Goal: Information Seeking & Learning: Learn about a topic

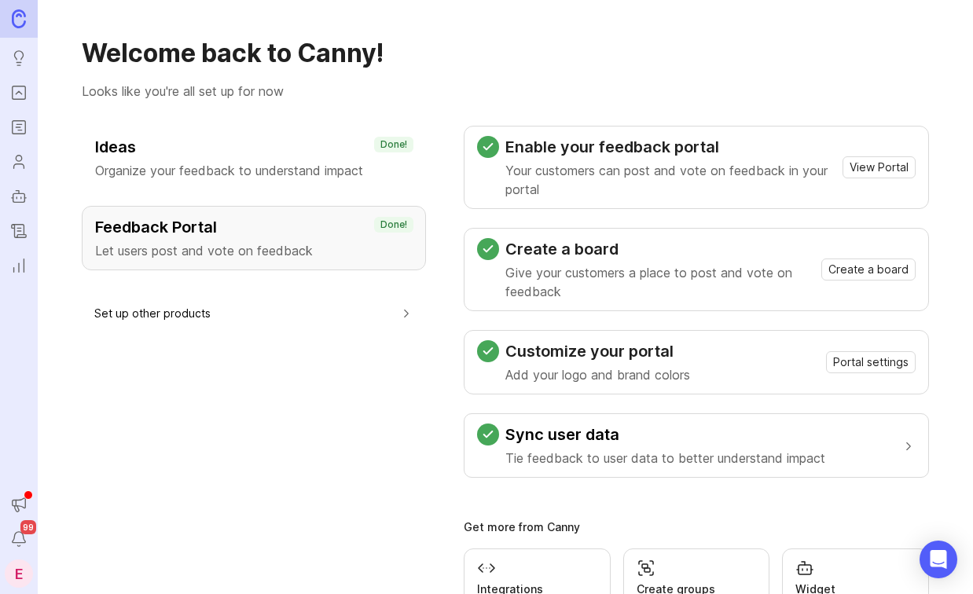
click at [17, 529] on button "Notifications" at bounding box center [19, 539] width 28 height 28
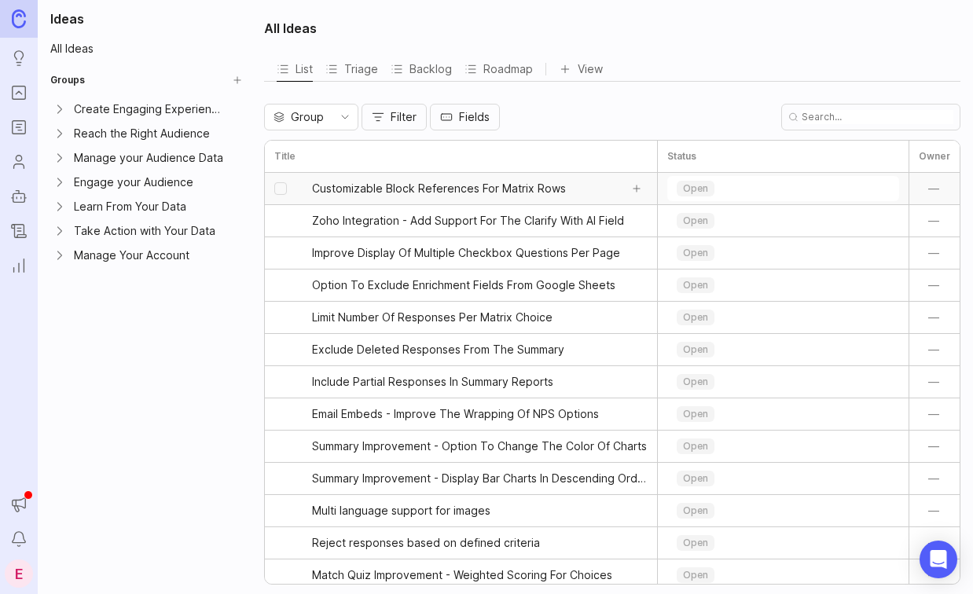
click at [405, 192] on span "Customizable Block References For Matrix Rows" at bounding box center [439, 189] width 254 height 16
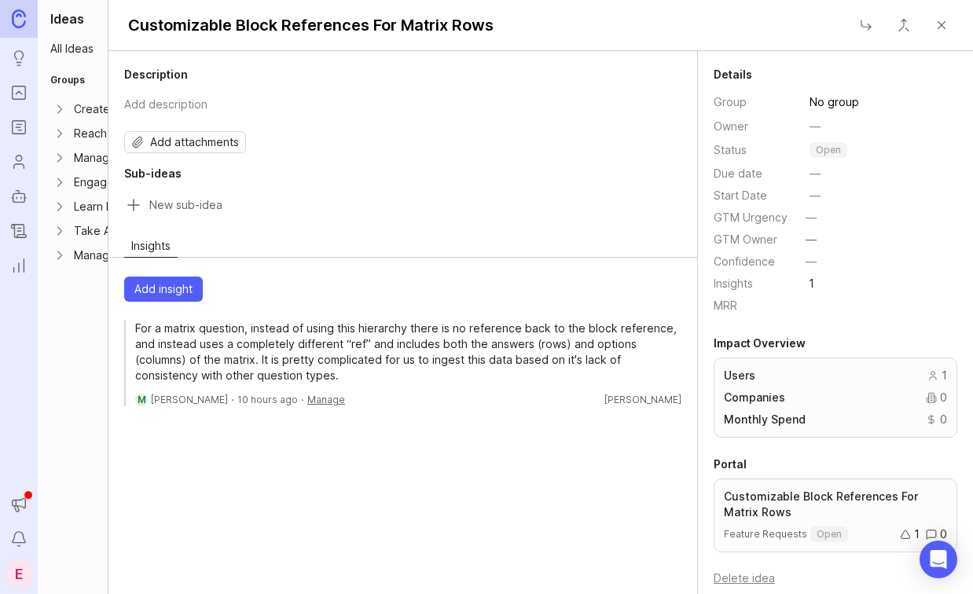
click at [940, 31] on button "Close" at bounding box center [940, 24] width 31 height 31
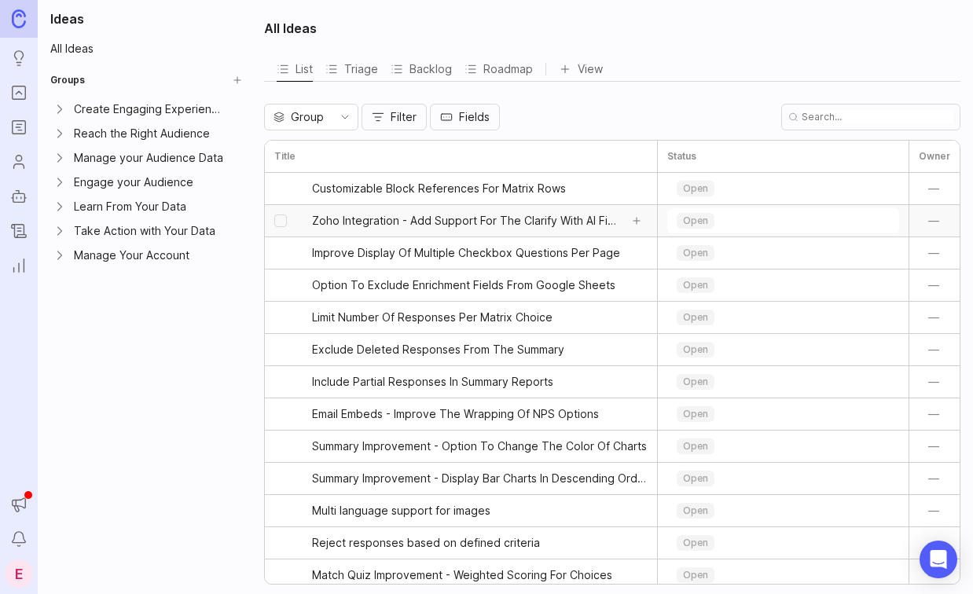
click at [511, 223] on span "Zoho Integration - Add Support For The Clarify With AI Field" at bounding box center [465, 221] width 307 height 16
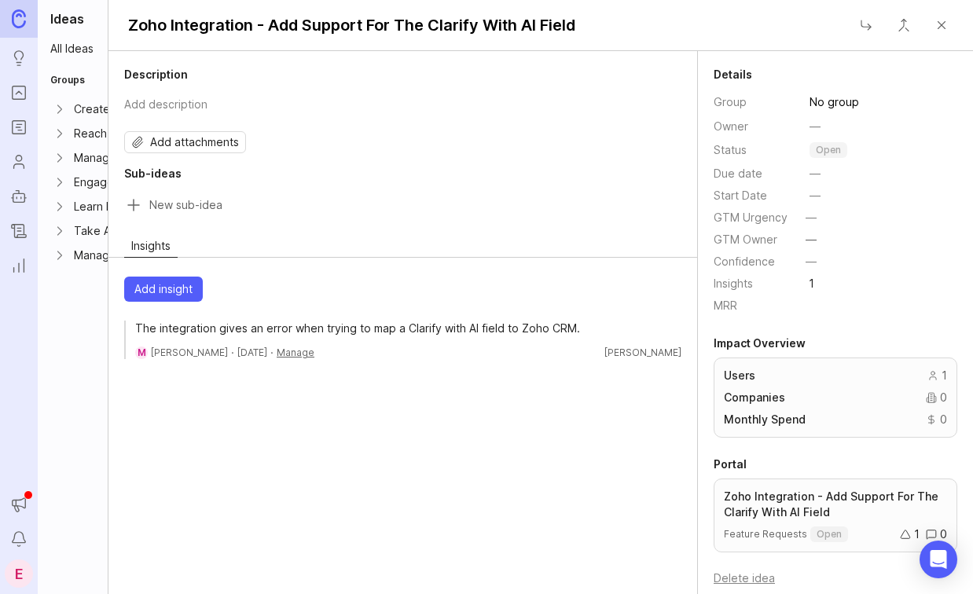
click at [942, 31] on button "Close" at bounding box center [940, 24] width 31 height 31
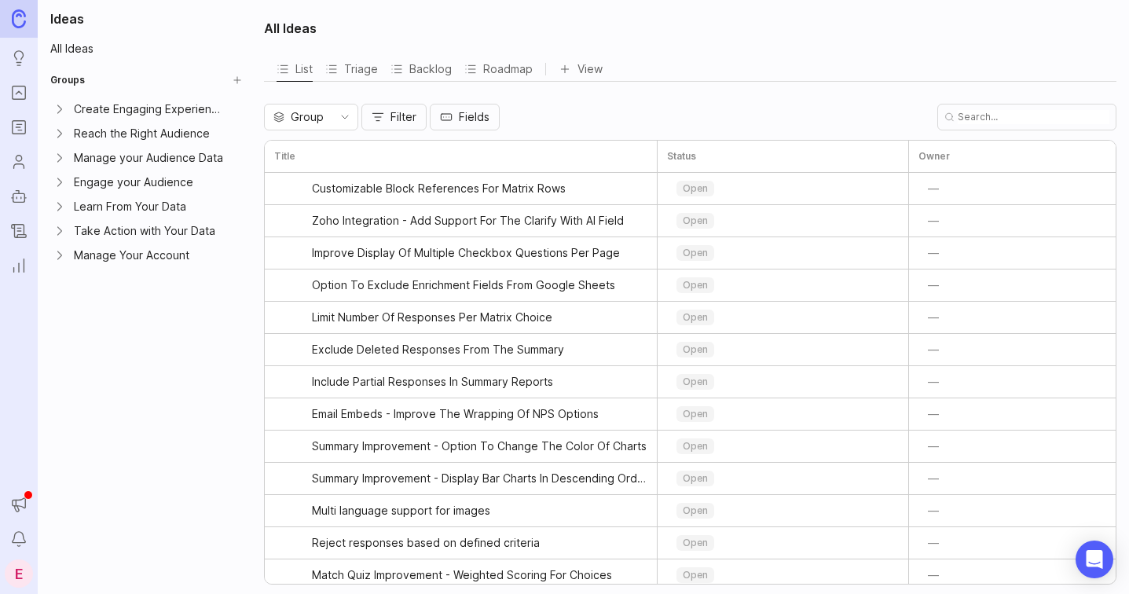
click at [972, 119] on input "text" at bounding box center [1034, 117] width 152 height 14
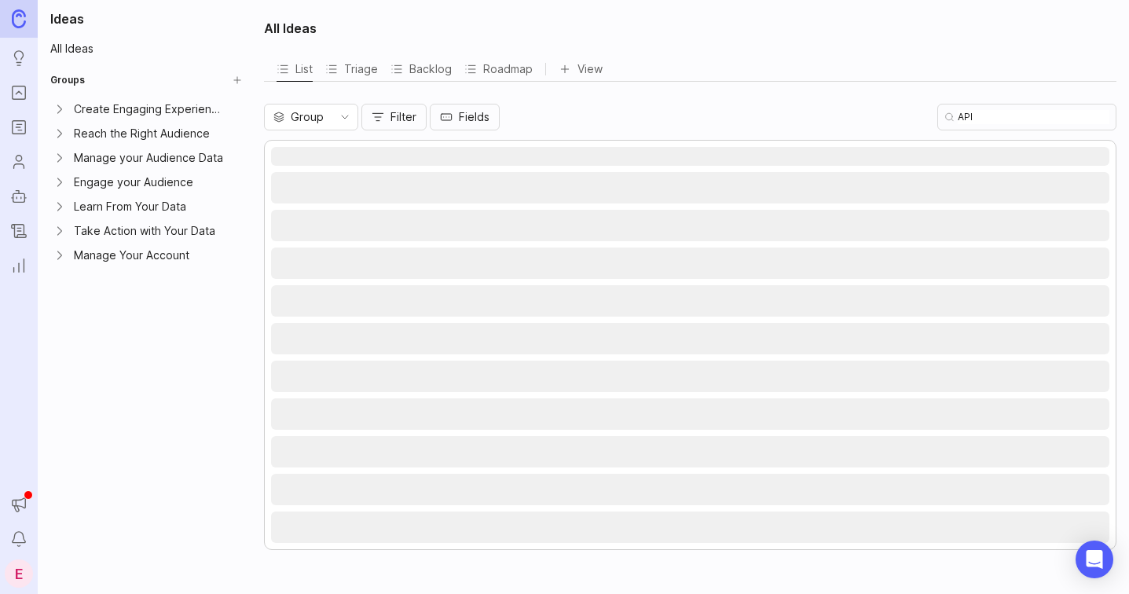
type input "API"
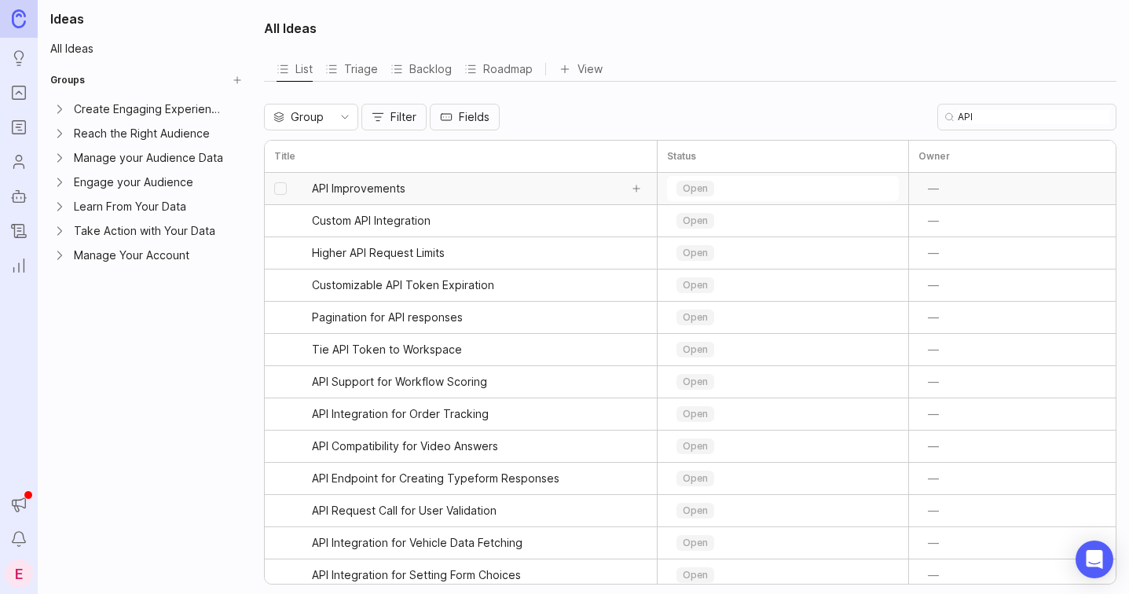
click at [485, 181] on link "API Improvements" at bounding box center [465, 188] width 307 height 31
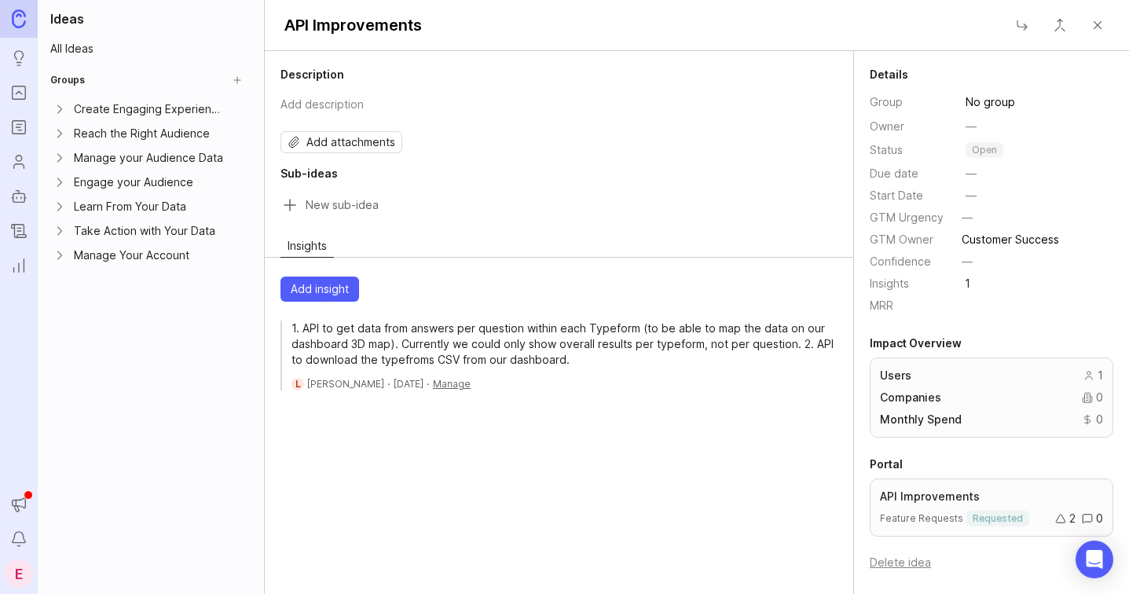
click at [972, 29] on button "Close" at bounding box center [1097, 24] width 31 height 31
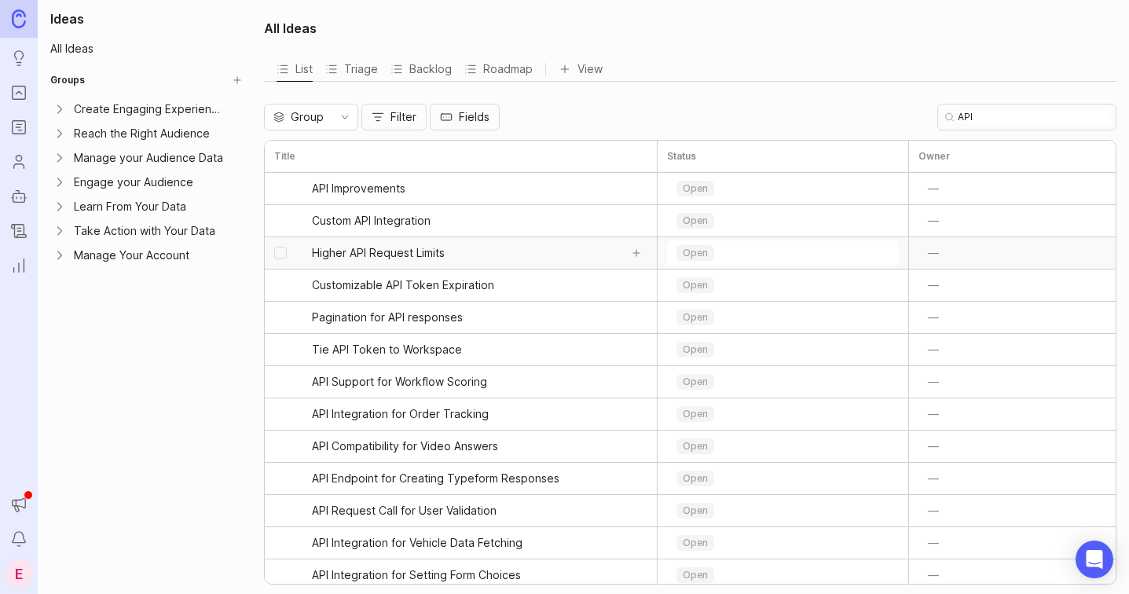
click at [415, 250] on span "Higher API Request Limits" at bounding box center [378, 253] width 133 height 16
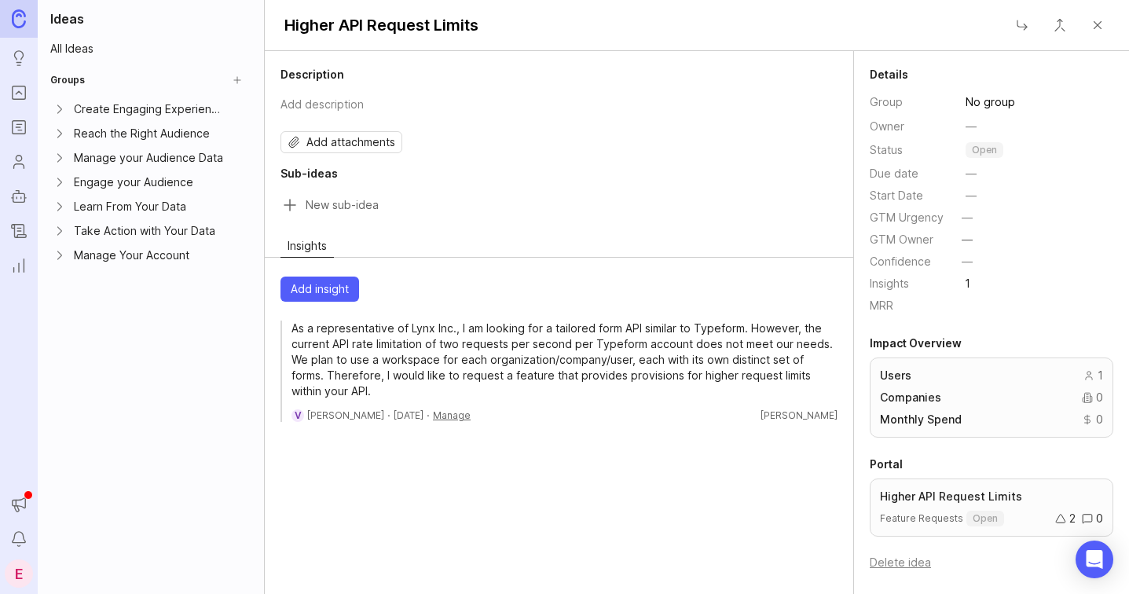
click at [972, 30] on button "Close" at bounding box center [1097, 24] width 31 height 31
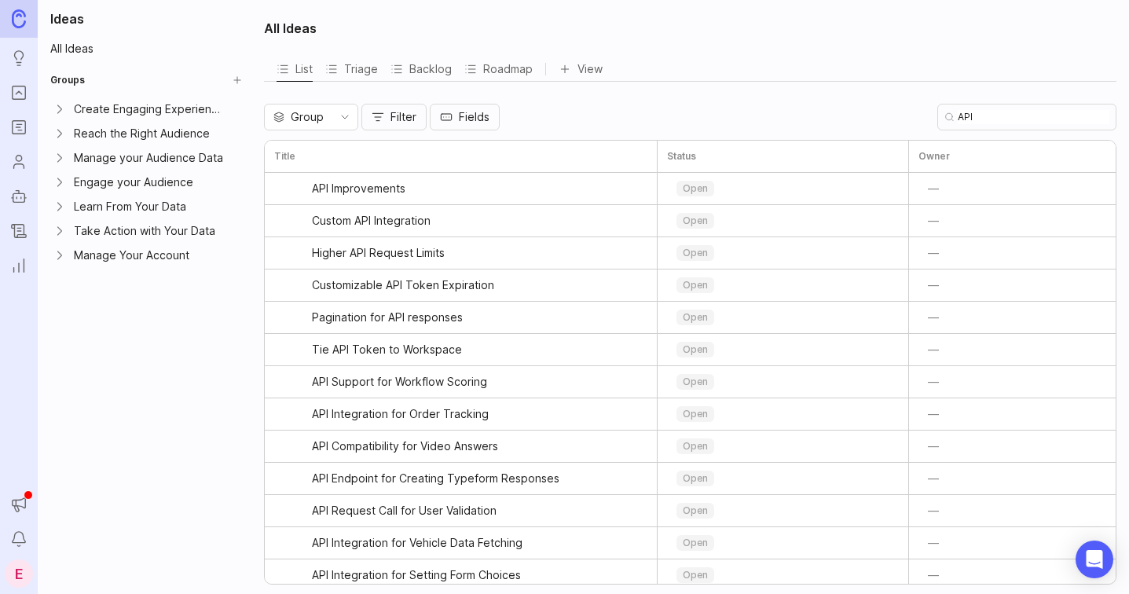
click at [328, 117] on div "Group" at bounding box center [299, 116] width 68 height 25
click at [388, 114] on button "Filter" at bounding box center [393, 117] width 65 height 27
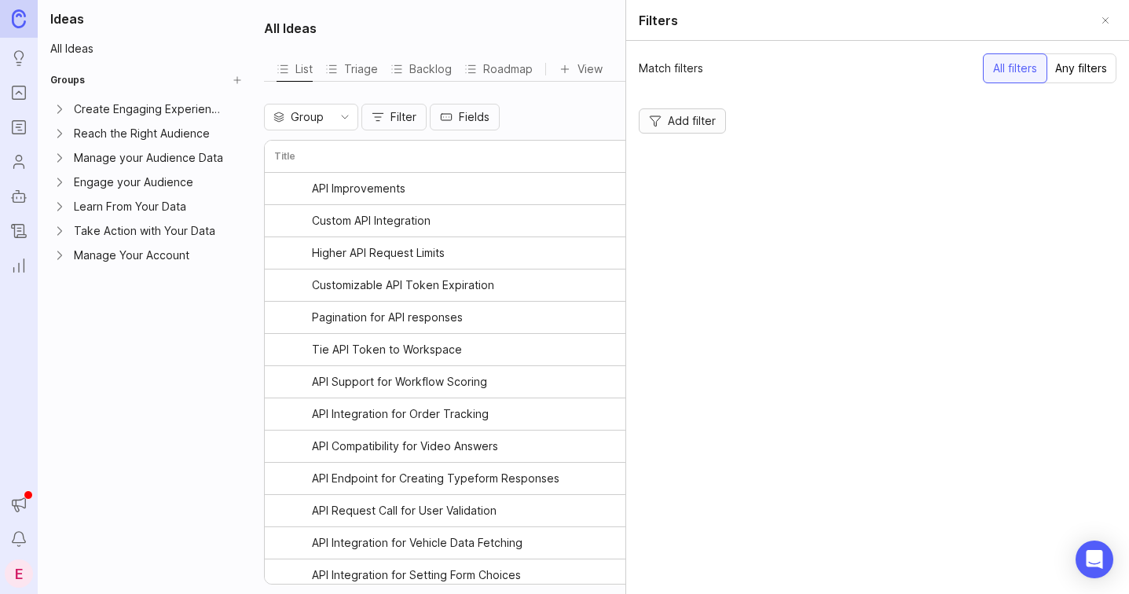
click at [691, 110] on button "Add filter" at bounding box center [682, 120] width 87 height 25
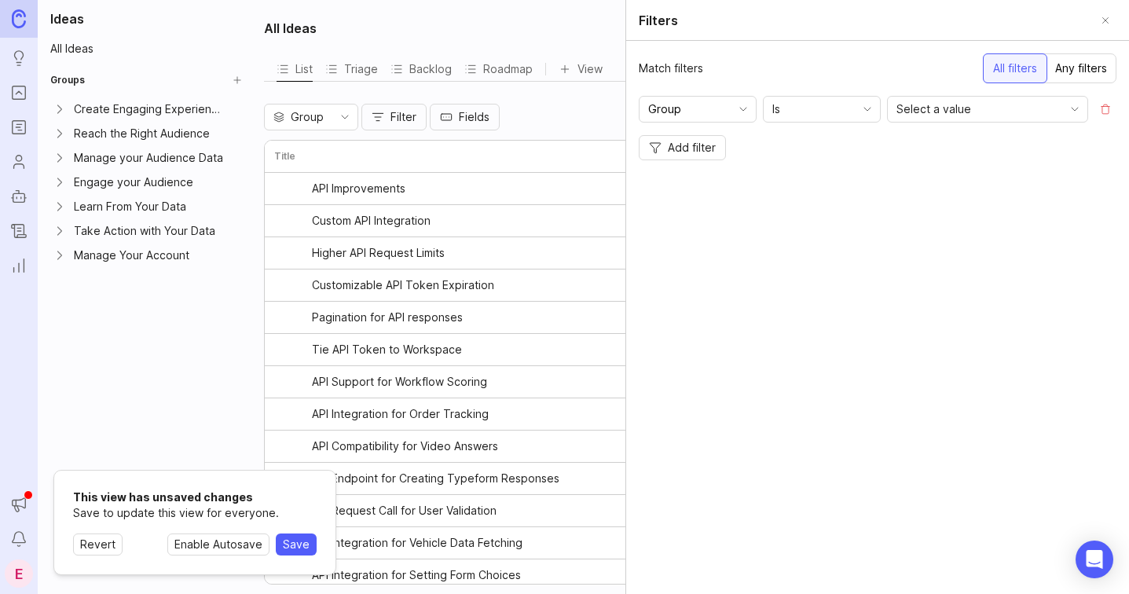
click at [943, 108] on span "Select a value" at bounding box center [933, 109] width 75 height 17
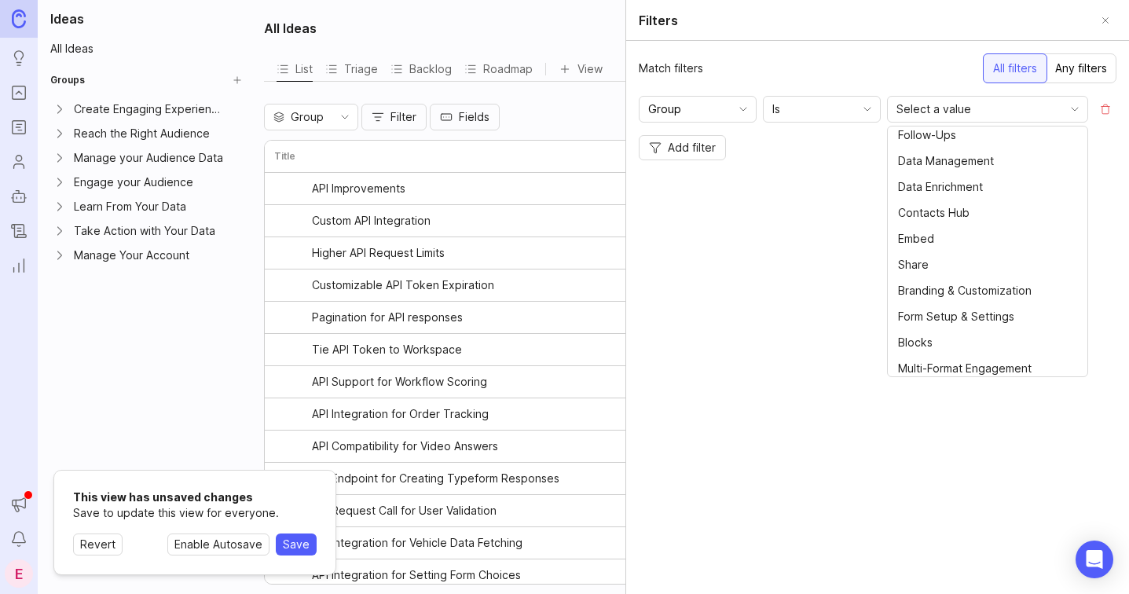
scroll to position [398, 0]
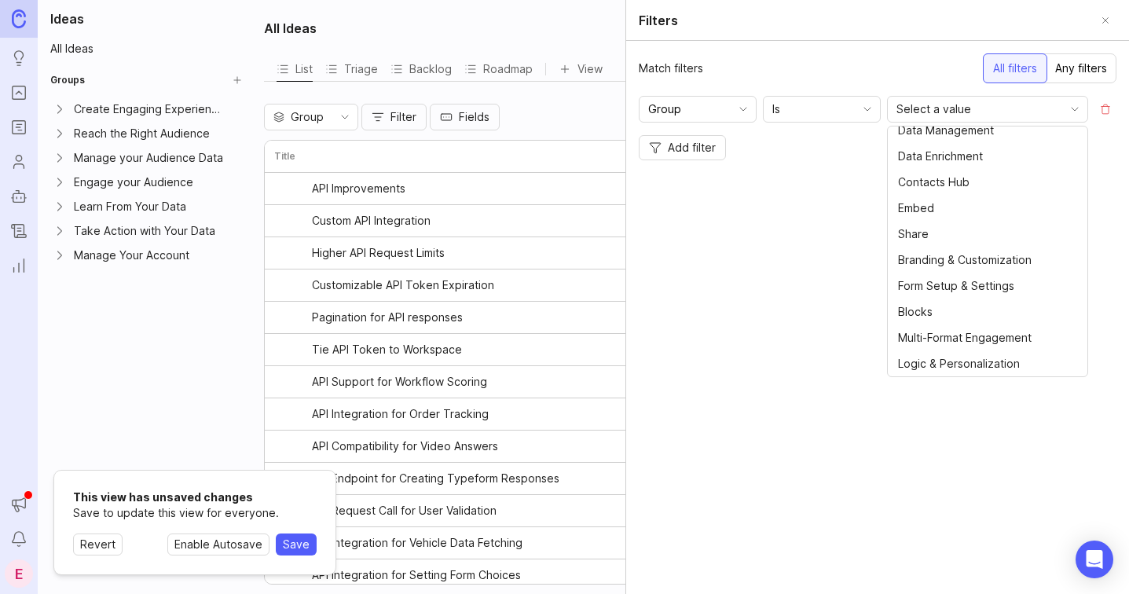
click at [972, 19] on button "Close" at bounding box center [1105, 20] width 22 height 22
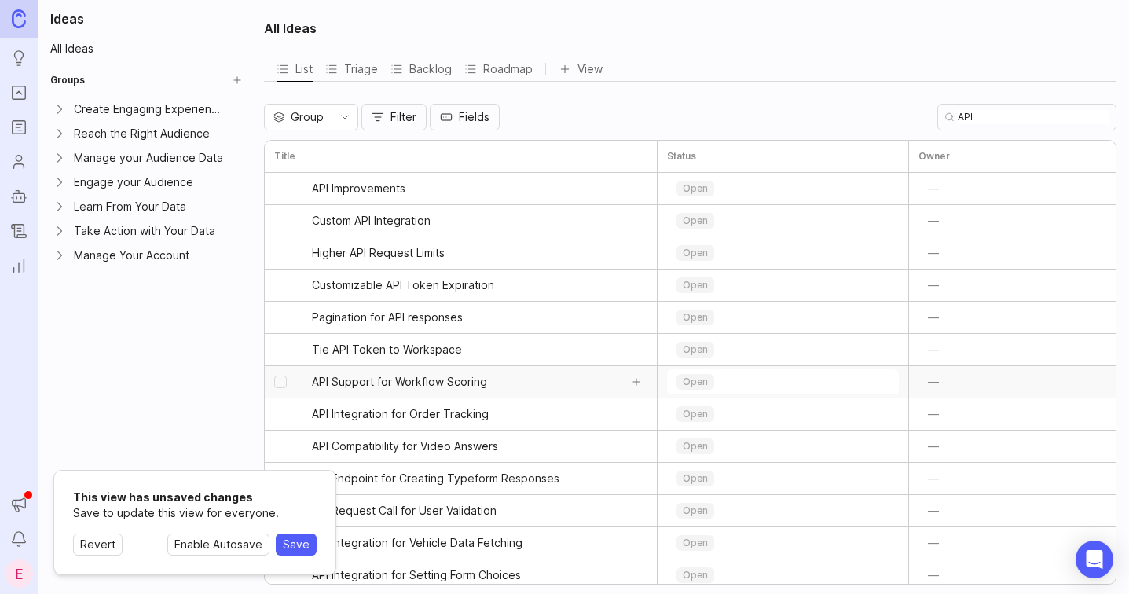
click at [461, 384] on span "API Support for Workflow Scoring" at bounding box center [399, 382] width 175 height 16
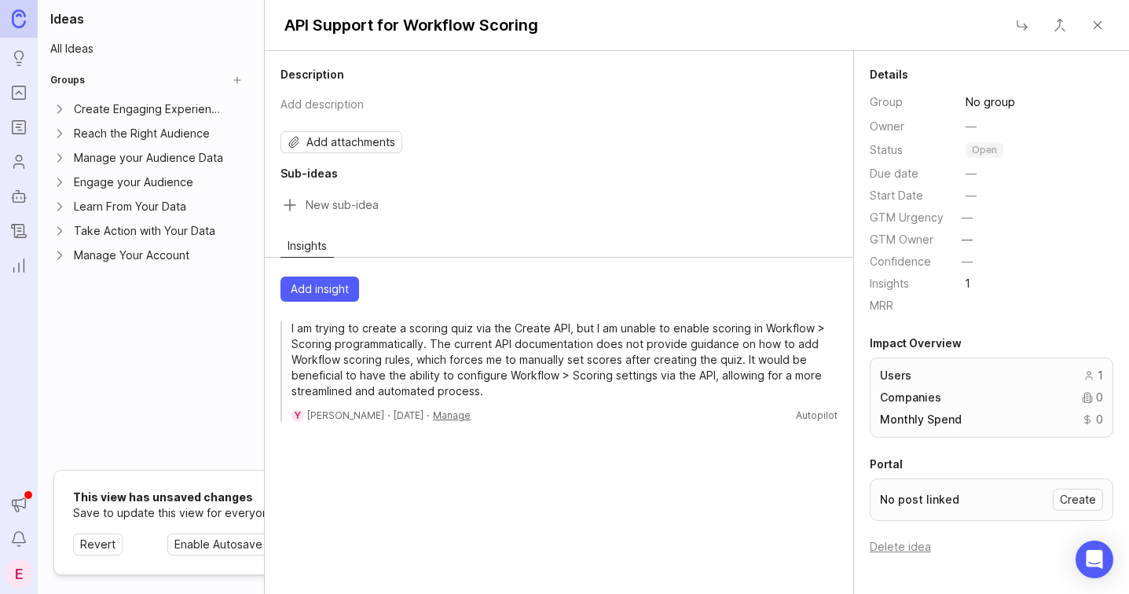
click at [972, 27] on button "Close" at bounding box center [1097, 24] width 31 height 31
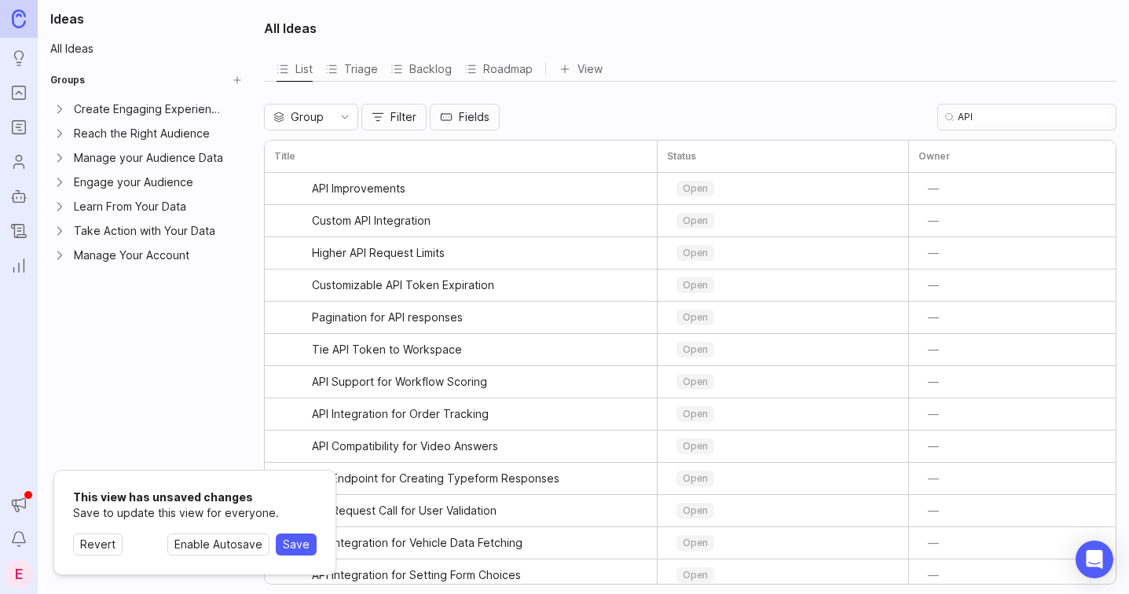
click at [63, 108] on icon "Expand Create Engaging Experiences" at bounding box center [60, 109] width 16 height 16
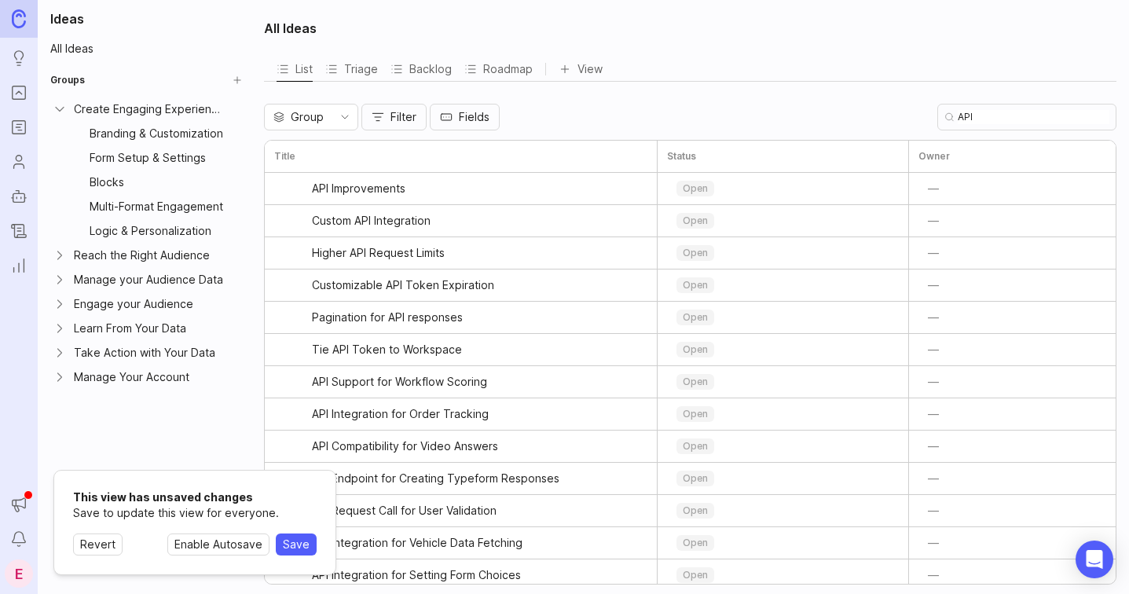
click at [60, 107] on icon "Collapse Create Engaging Experiences" at bounding box center [60, 109] width 16 height 16
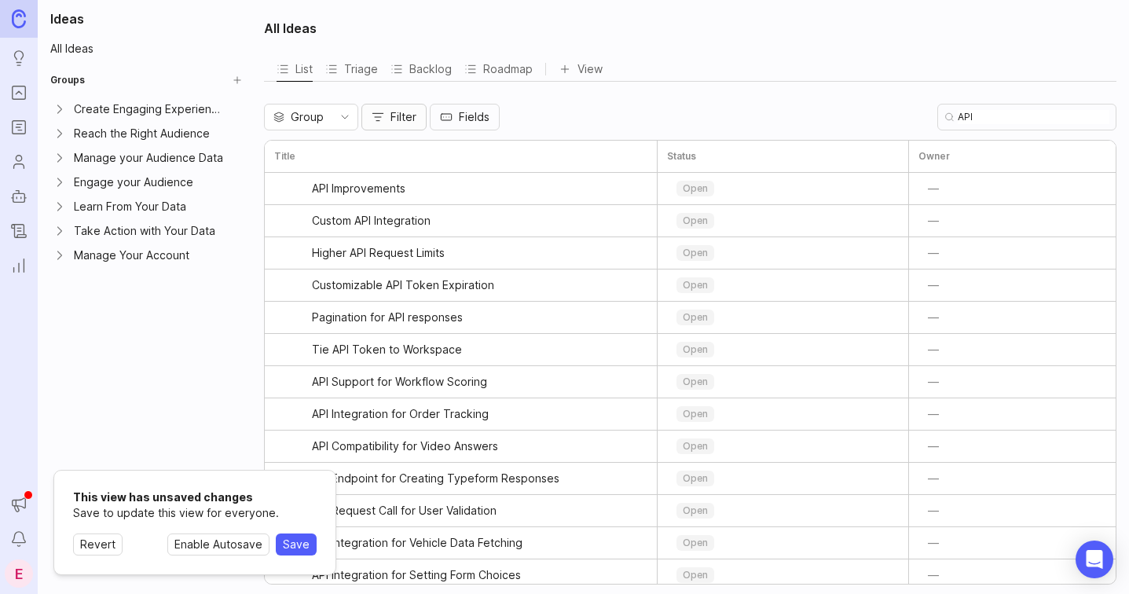
click at [380, 117] on icon "button" at bounding box center [378, 117] width 13 height 13
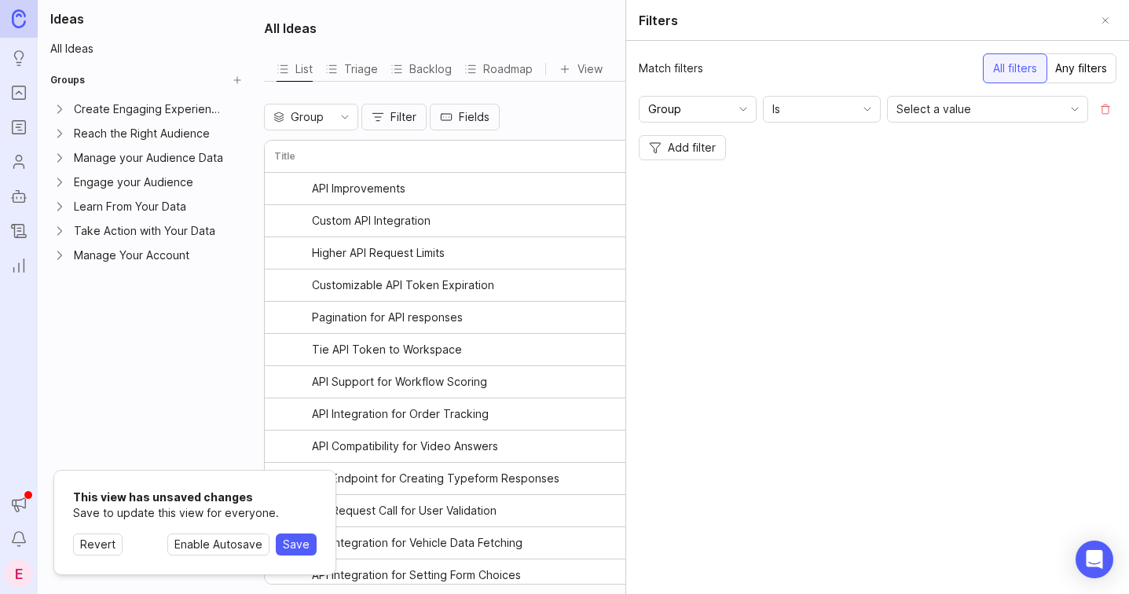
click at [722, 112] on input "Group" at bounding box center [688, 109] width 81 height 17
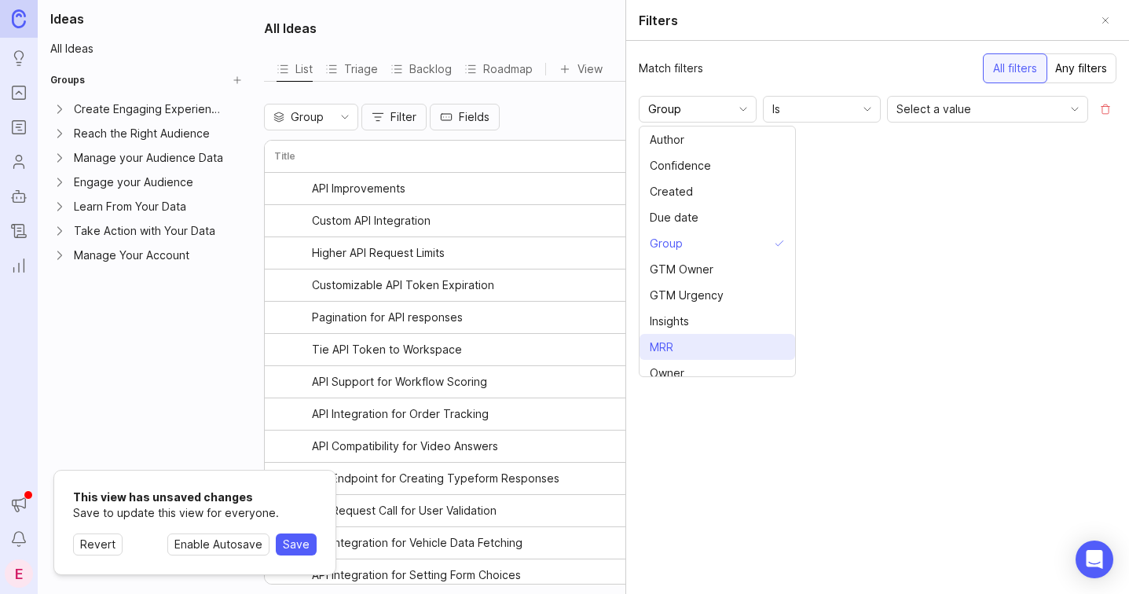
click at [665, 346] on span "MRR" at bounding box center [662, 347] width 24 height 17
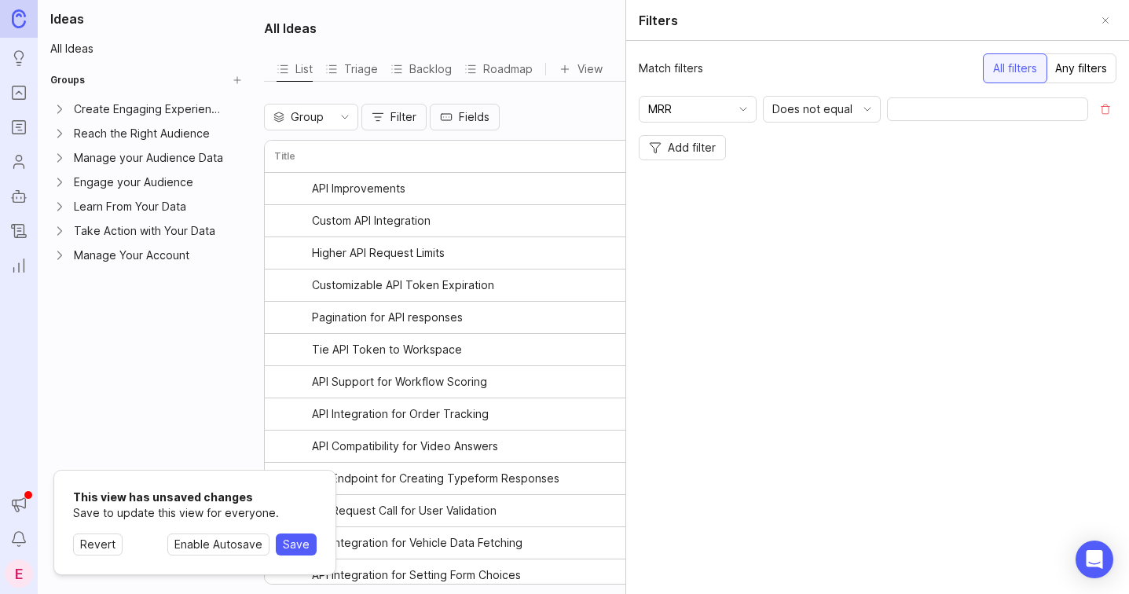
click at [841, 111] on span "Does not equal" at bounding box center [812, 109] width 80 height 17
click at [926, 109] on input "number" at bounding box center [987, 109] width 187 height 14
click at [837, 114] on span "Does not equal" at bounding box center [812, 109] width 80 height 17
click at [811, 192] on span "Greater than" at bounding box center [807, 191] width 67 height 17
click at [921, 114] on input "number" at bounding box center [987, 109] width 187 height 14
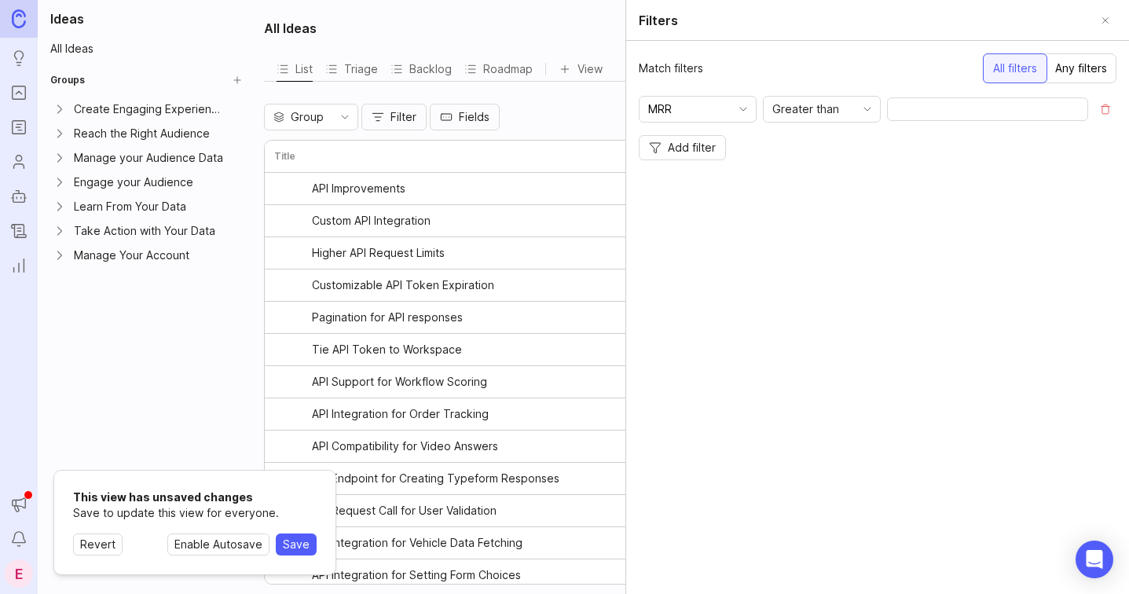
click at [972, 20] on button "Close" at bounding box center [1105, 20] width 22 height 22
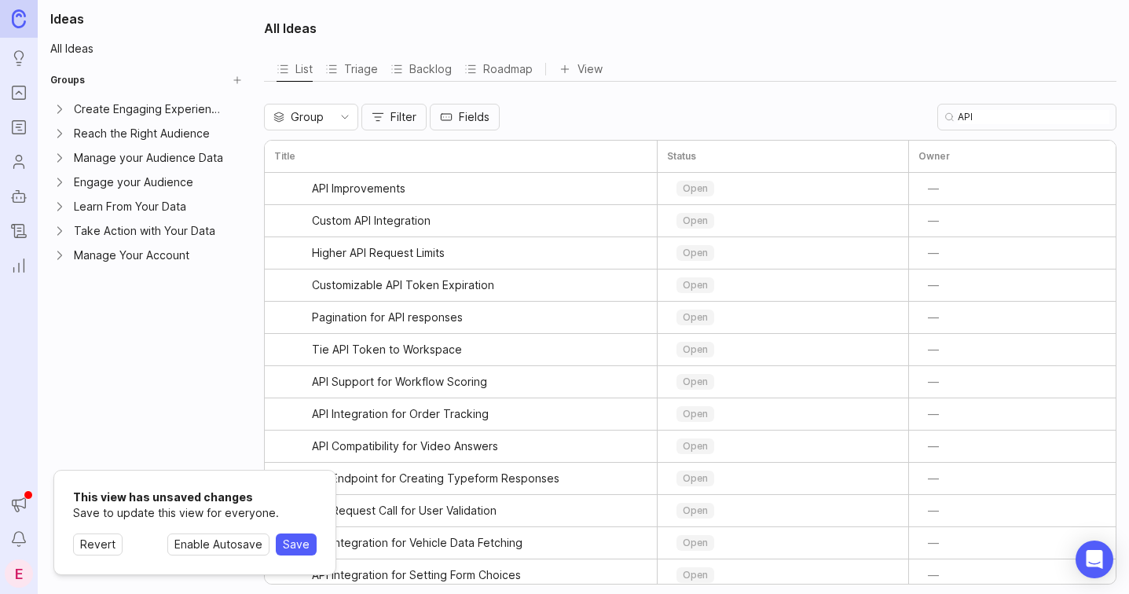
click at [64, 228] on icon "Expand Take Action with Your Data" at bounding box center [60, 231] width 16 height 16
click at [115, 256] on div "Integrations" at bounding box center [158, 255] width 136 height 17
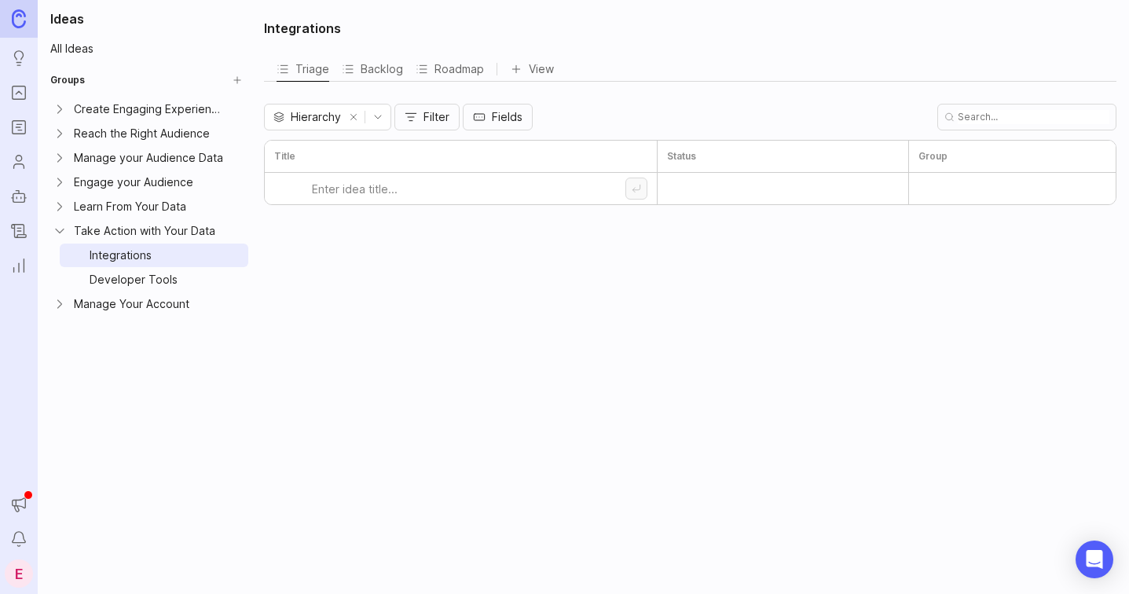
click at [130, 275] on div "Developer Tools" at bounding box center [158, 279] width 136 height 17
click at [57, 302] on icon "Expand Manage Your Account" at bounding box center [60, 304] width 16 height 16
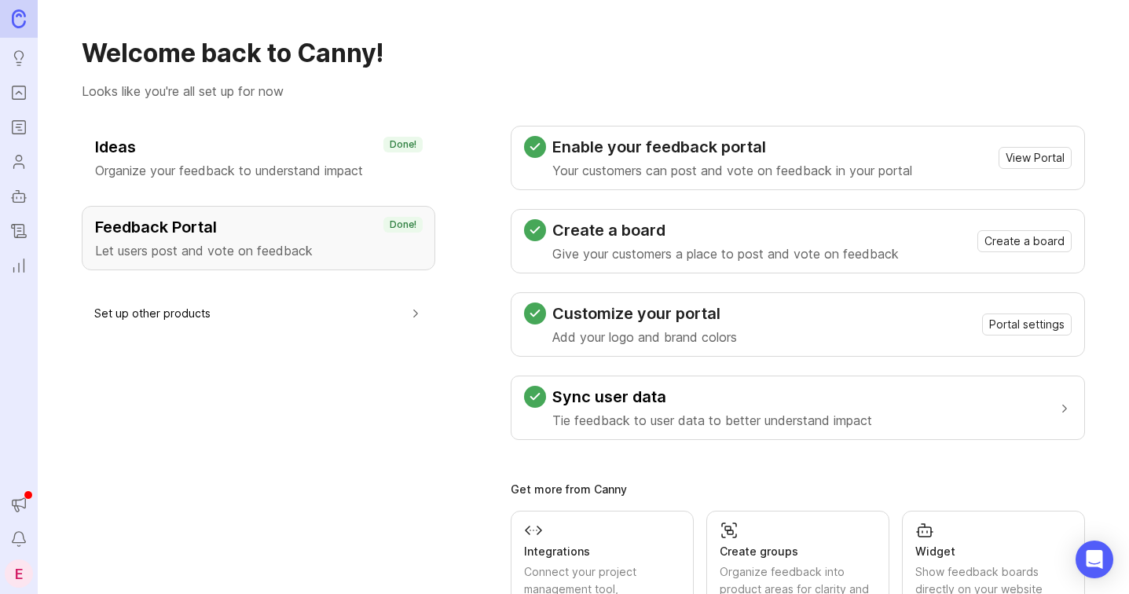
click at [20, 93] on icon "Portal" at bounding box center [18, 92] width 5 height 3
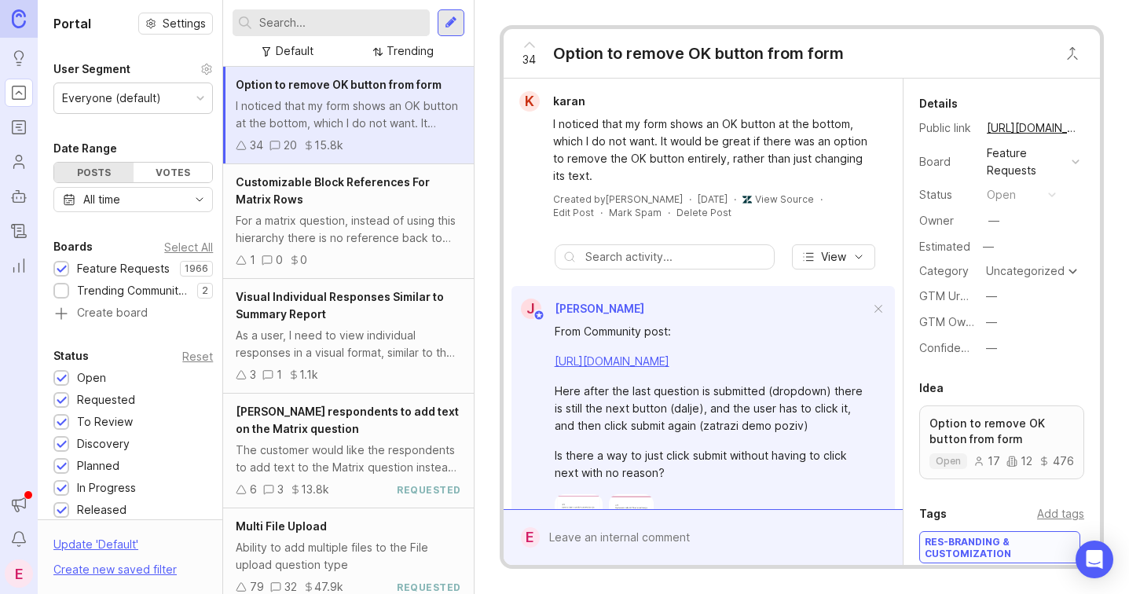
click at [363, 240] on div "For a matrix question, instead of using this hierarchy there is no reference ba…" at bounding box center [348, 229] width 225 height 35
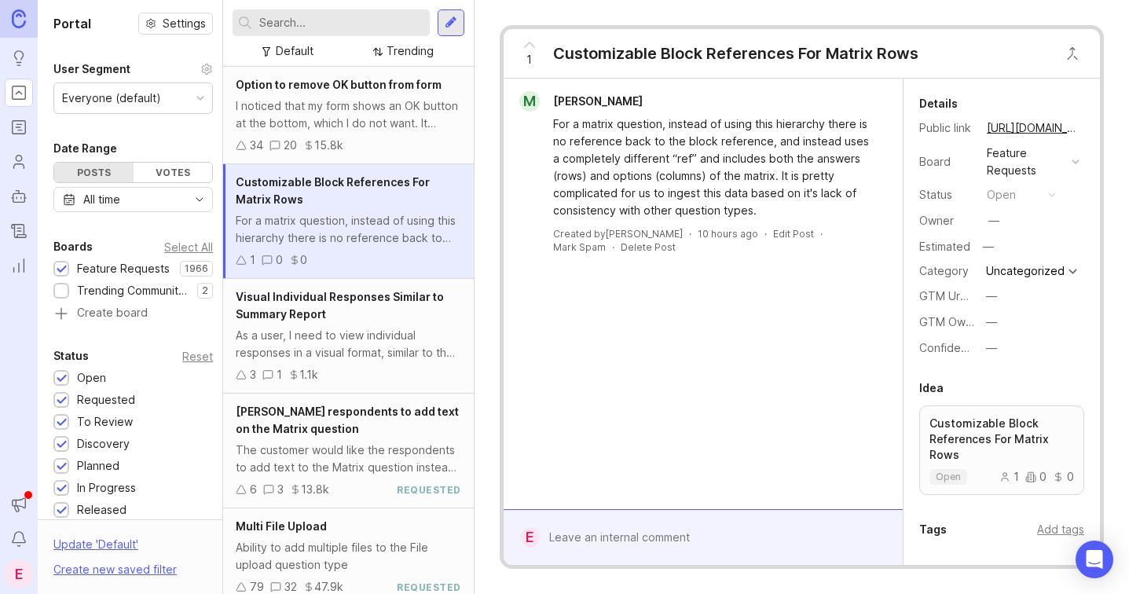
click at [313, 32] on div at bounding box center [331, 22] width 196 height 27
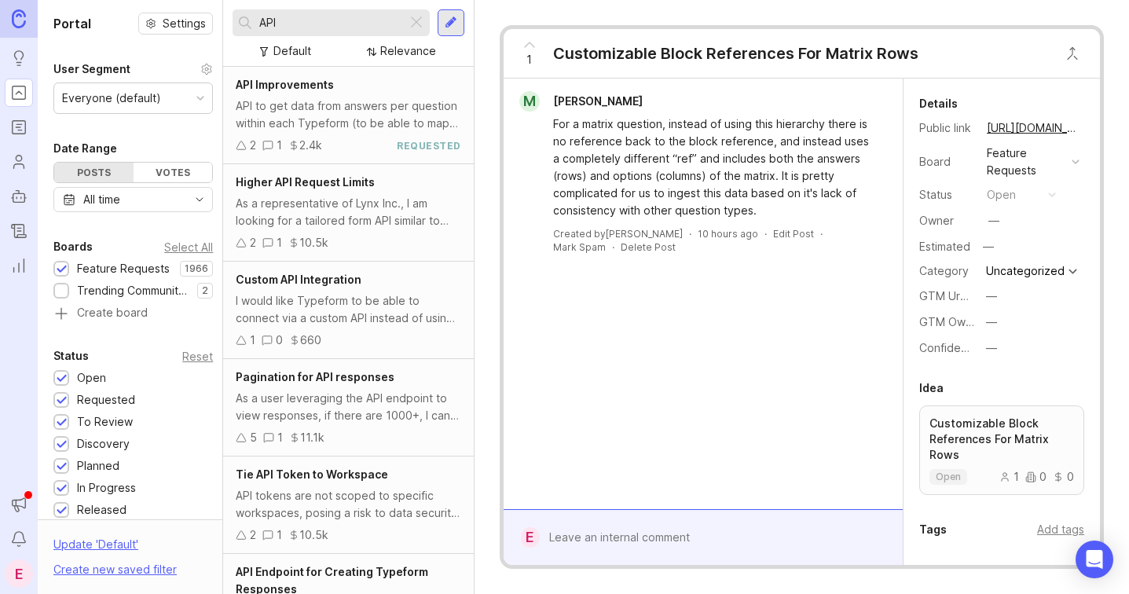
click at [309, 106] on div "API to get data from answers per question within each Typeform (to be able to m…" at bounding box center [348, 114] width 225 height 35
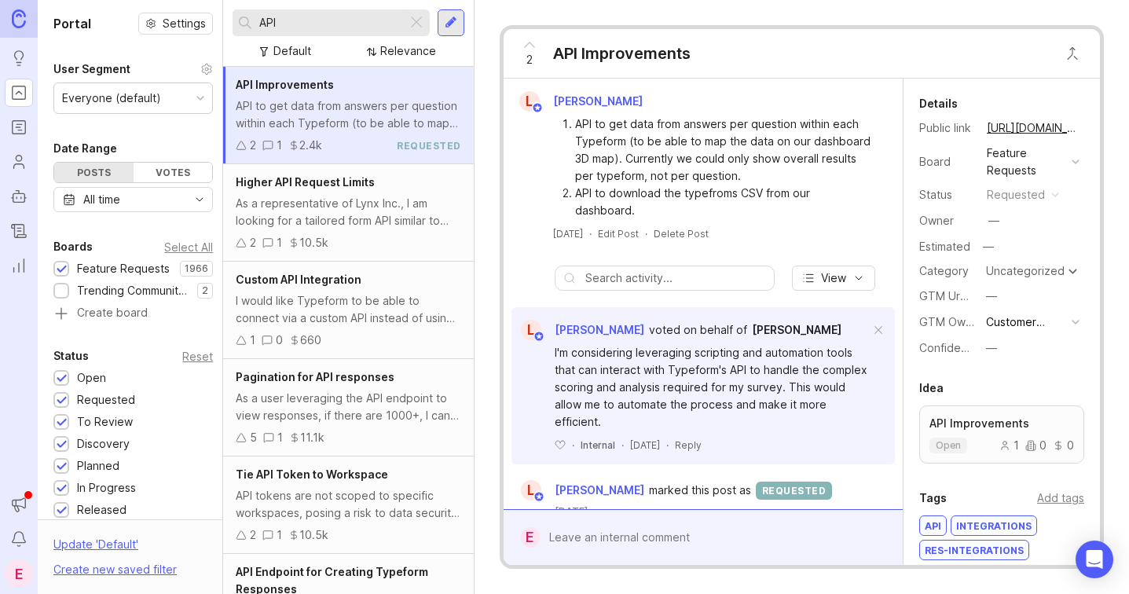
scroll to position [16, 0]
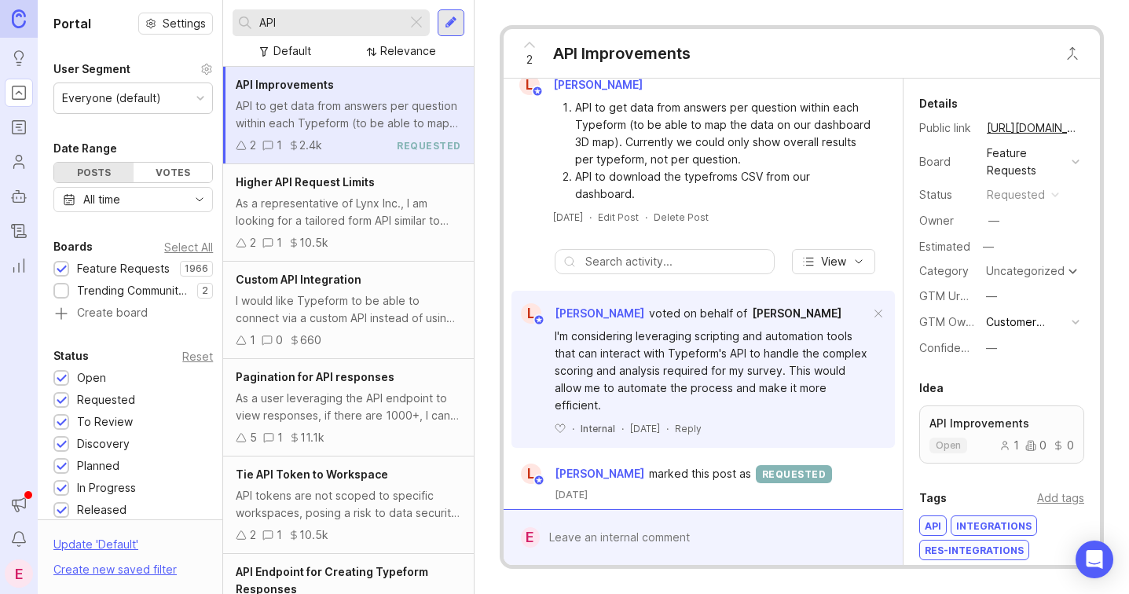
click at [374, 229] on div "As a representative of Lynx Inc., I am looking for a tailored form API similar …" at bounding box center [348, 212] width 225 height 35
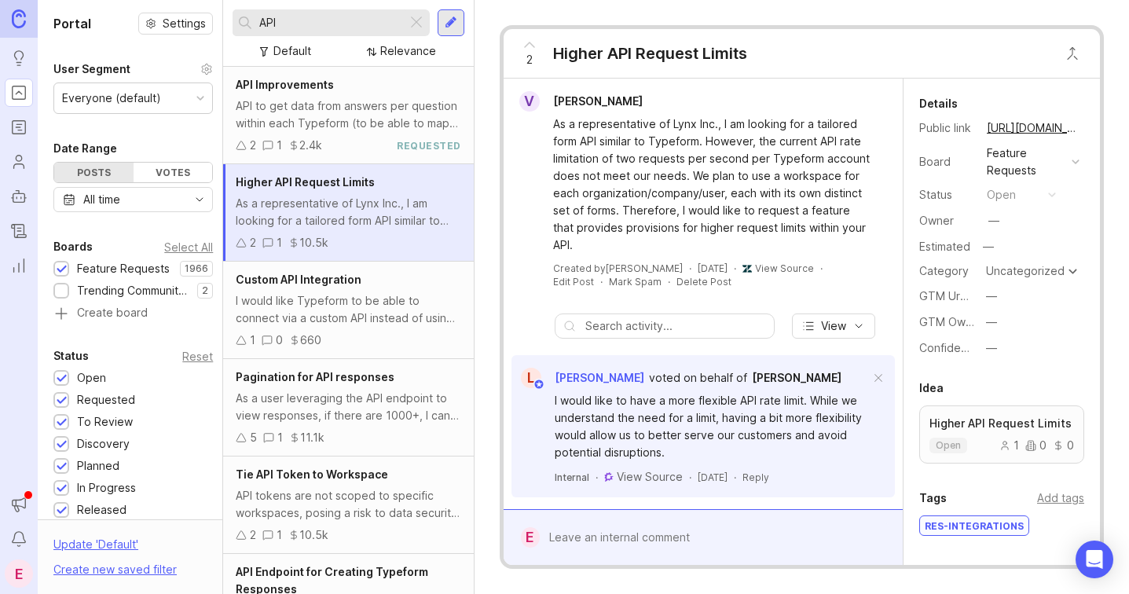
click at [352, 323] on div "I would like Typeform to be able to connect via a custom API instead of using t…" at bounding box center [348, 309] width 225 height 35
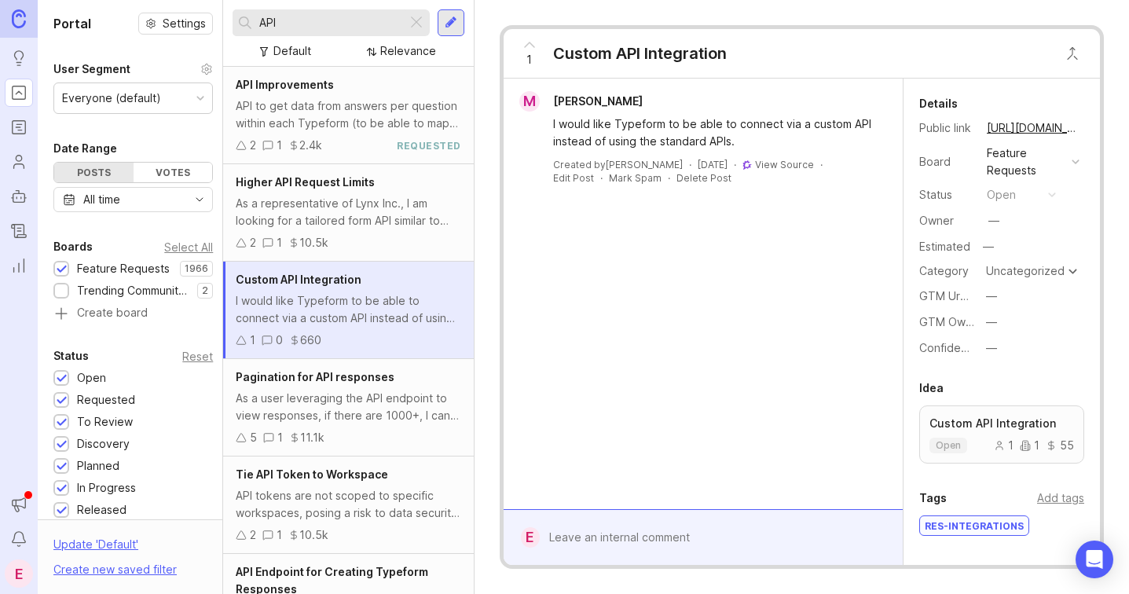
click at [355, 418] on div "As a user leveraging the API endpoint to view responses, if there are 1000+, I …" at bounding box center [348, 407] width 225 height 35
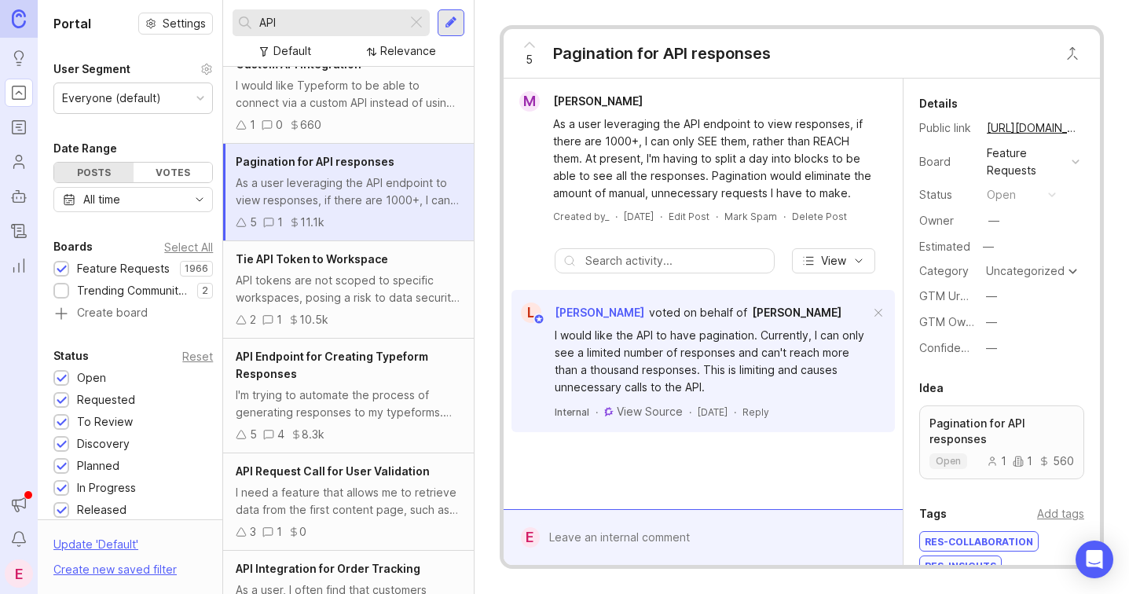
scroll to position [237, 0]
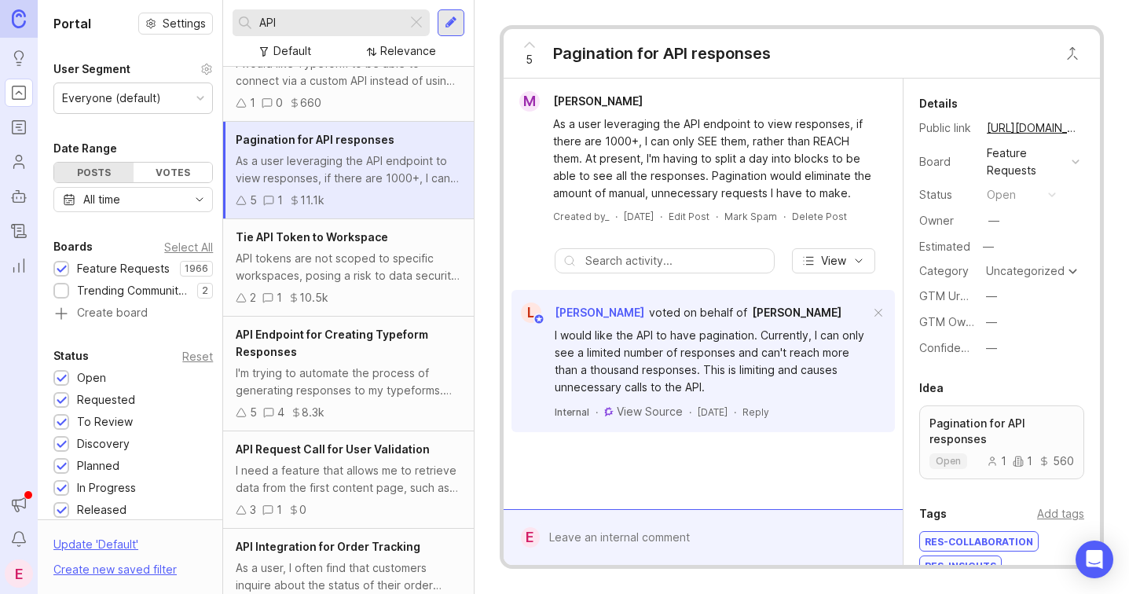
click at [363, 252] on div "API tokens are not scoped to specific workspaces, posing a risk to data securit…" at bounding box center [348, 267] width 225 height 35
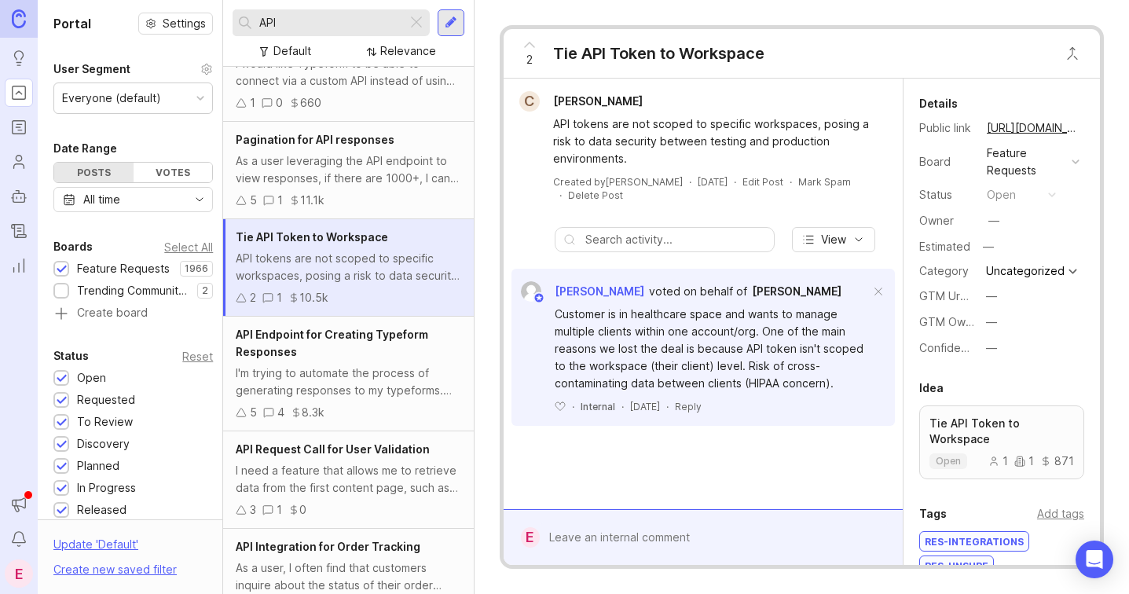
click at [356, 402] on div "API Endpoint for Creating Typeform Responses I'm trying to automate the process…" at bounding box center [348, 374] width 250 height 115
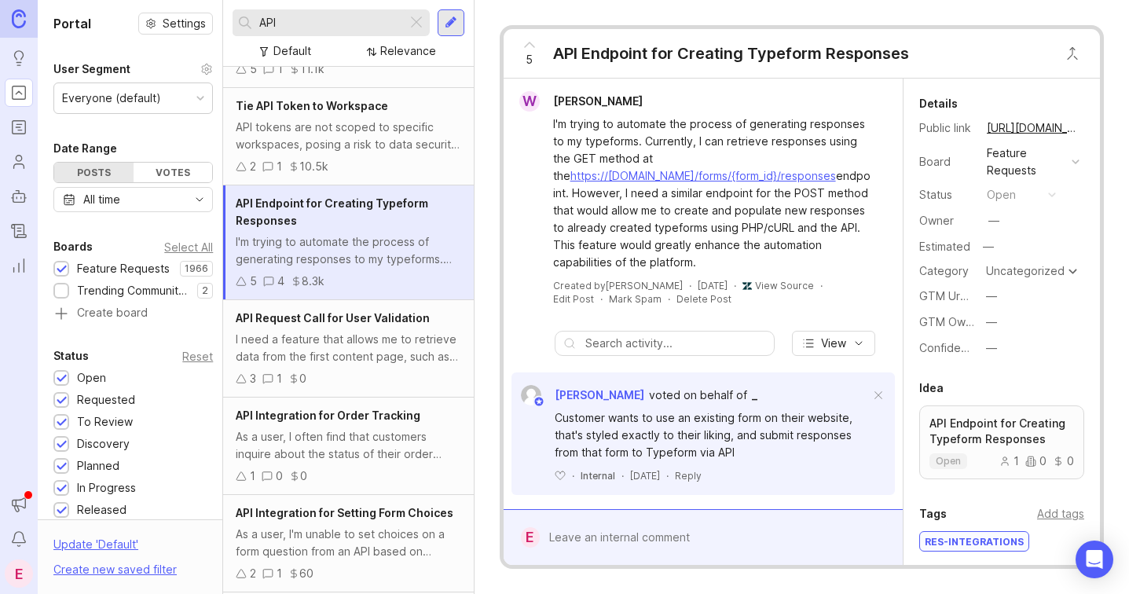
scroll to position [373, 0]
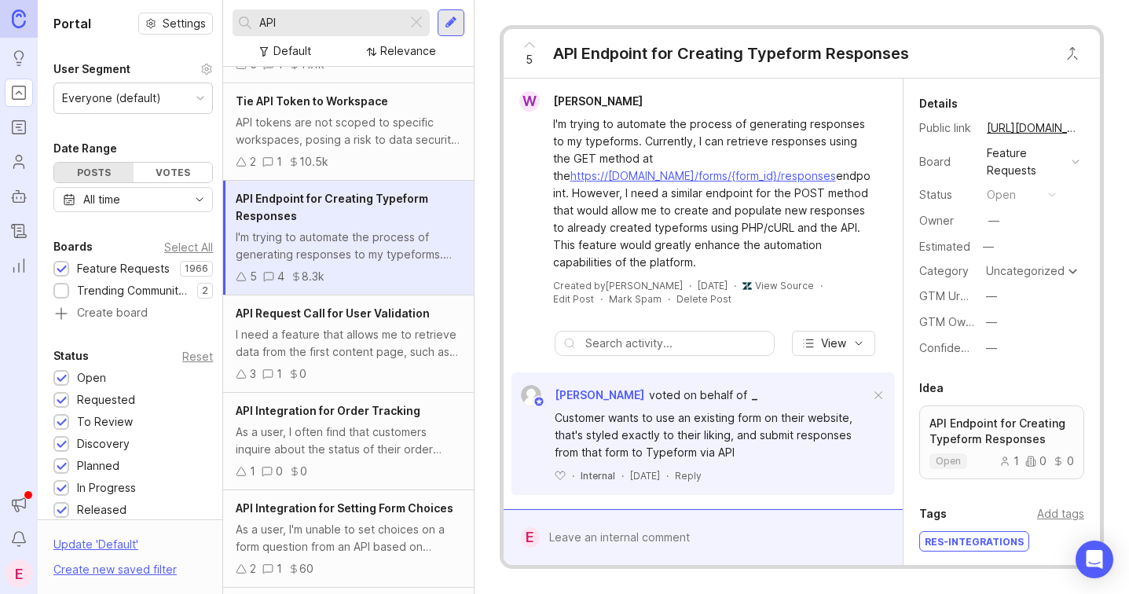
click at [348, 354] on div "I need a feature that allows me to retrieve data from the first content page, s…" at bounding box center [348, 343] width 225 height 35
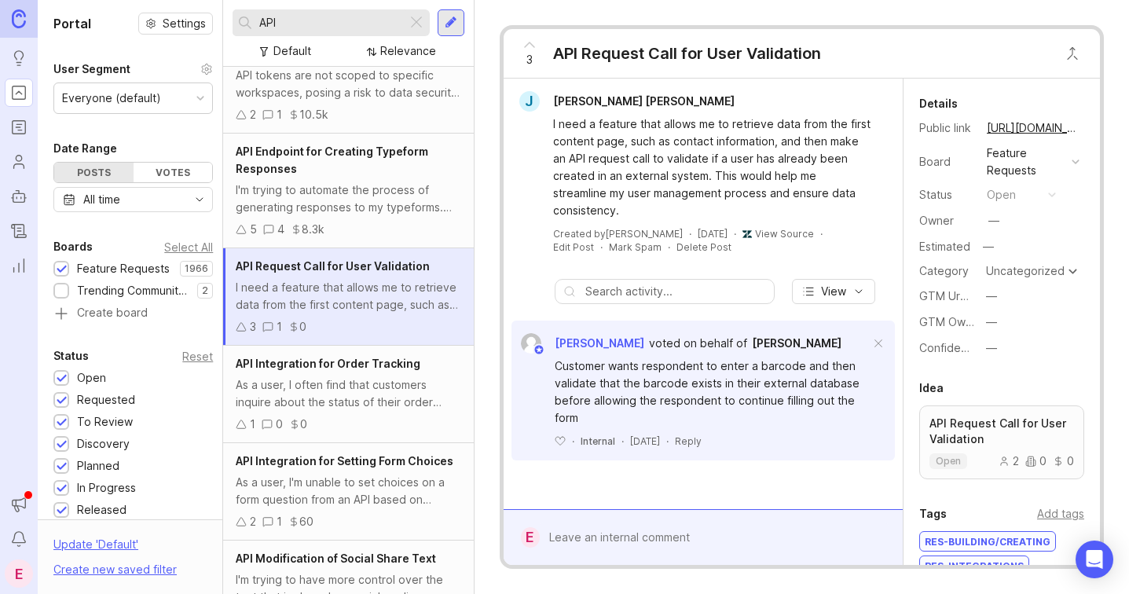
scroll to position [422, 0]
click at [354, 390] on div "As a user, I often find that customers inquire about the status of their order …" at bounding box center [348, 392] width 225 height 35
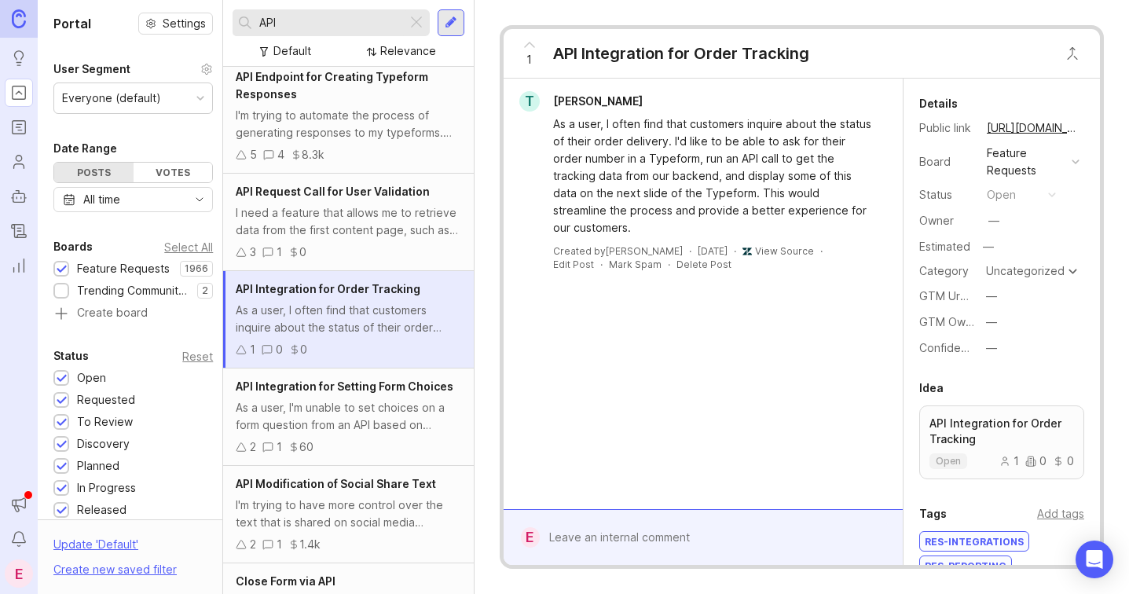
scroll to position [496, 0]
click at [364, 419] on div "As a user, I'm unable to set choices on a form question from an API based on ce…" at bounding box center [348, 415] width 225 height 35
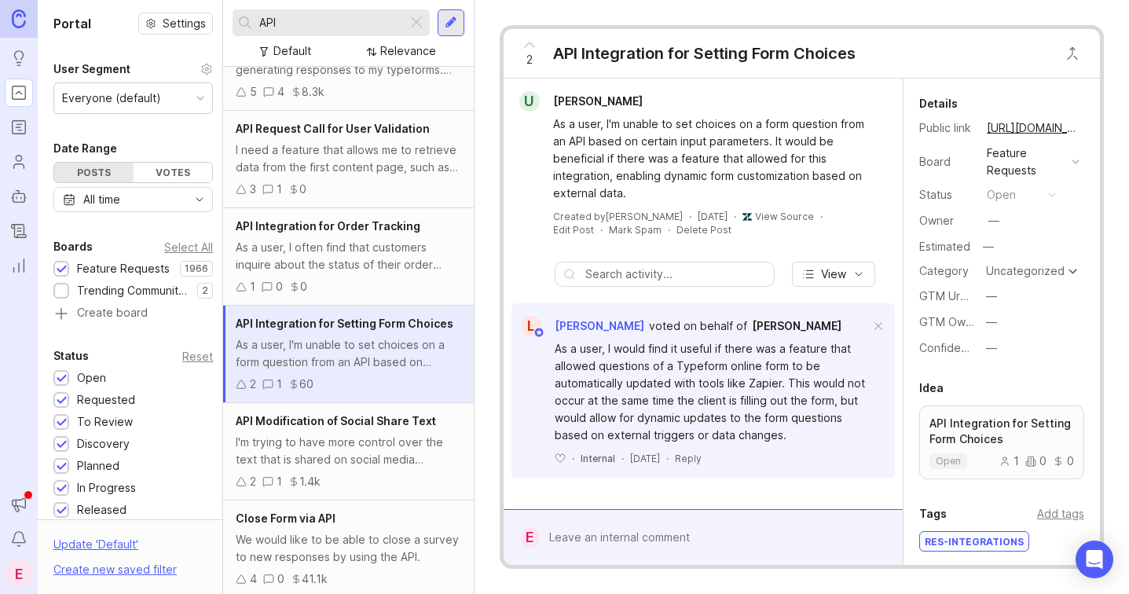
scroll to position [561, 0]
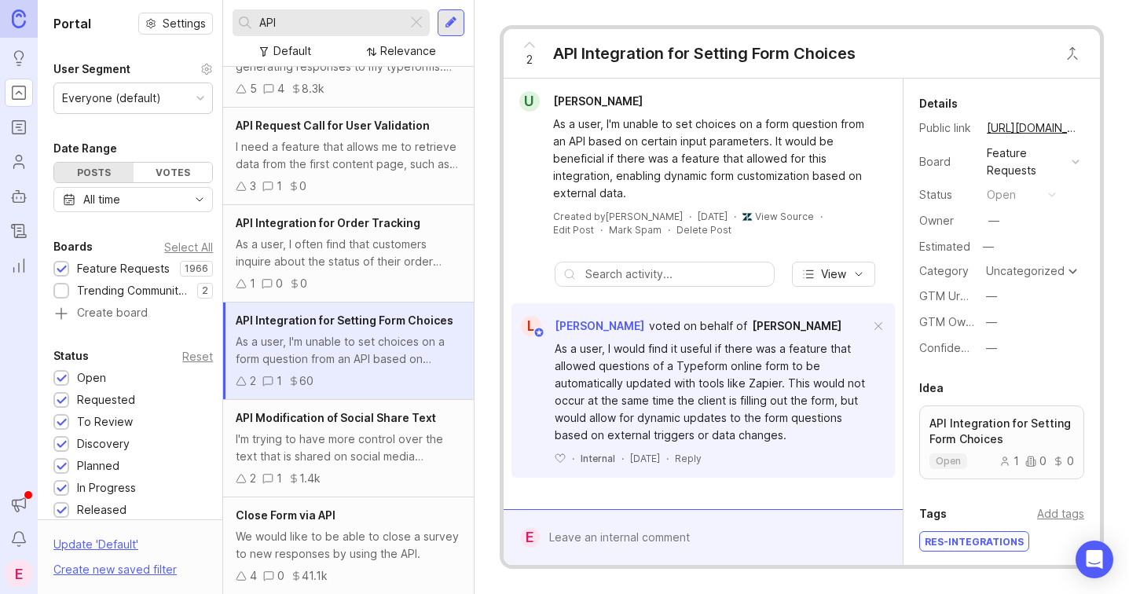
click at [373, 450] on div "I'm trying to have more control over the text that is shared on social media pl…" at bounding box center [348, 447] width 225 height 35
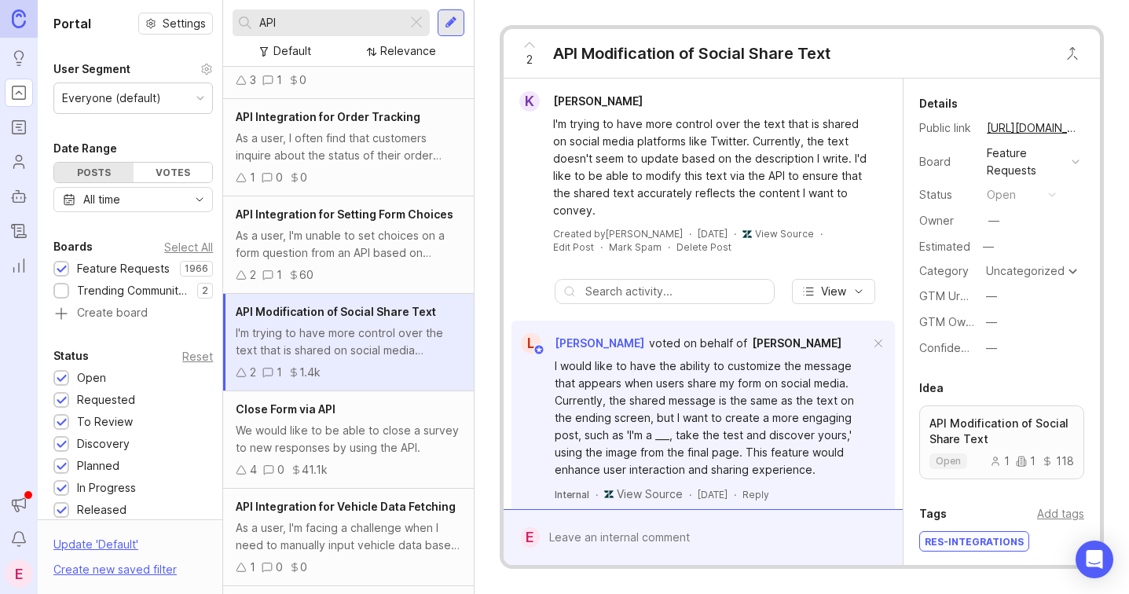
scroll to position [682, 0]
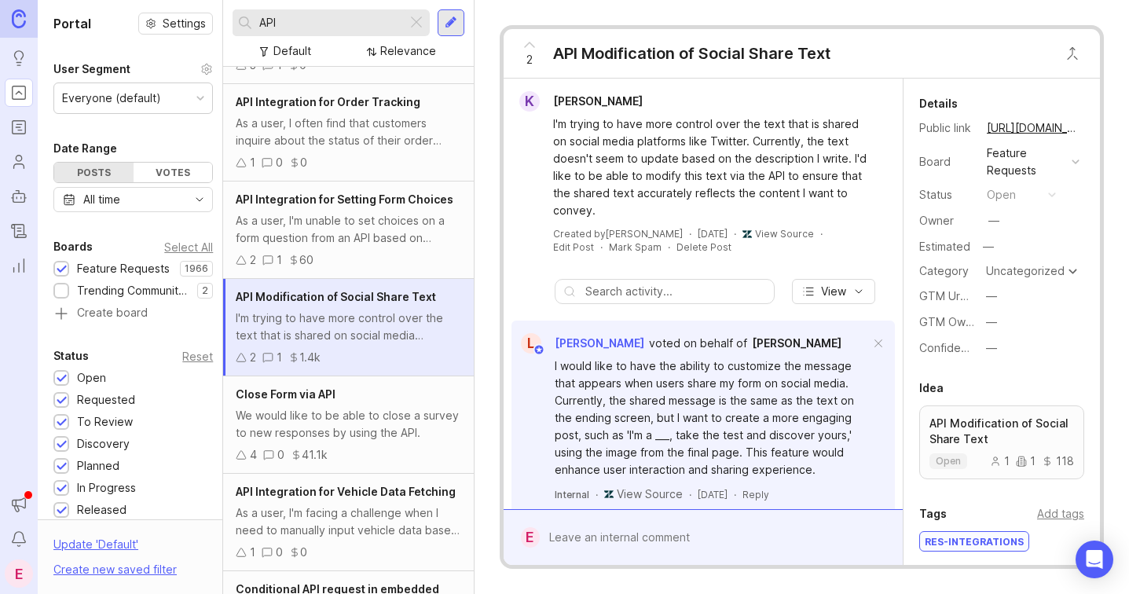
click at [373, 440] on div "We would like to be able to close a survey to new responses by using the API." at bounding box center [348, 424] width 225 height 35
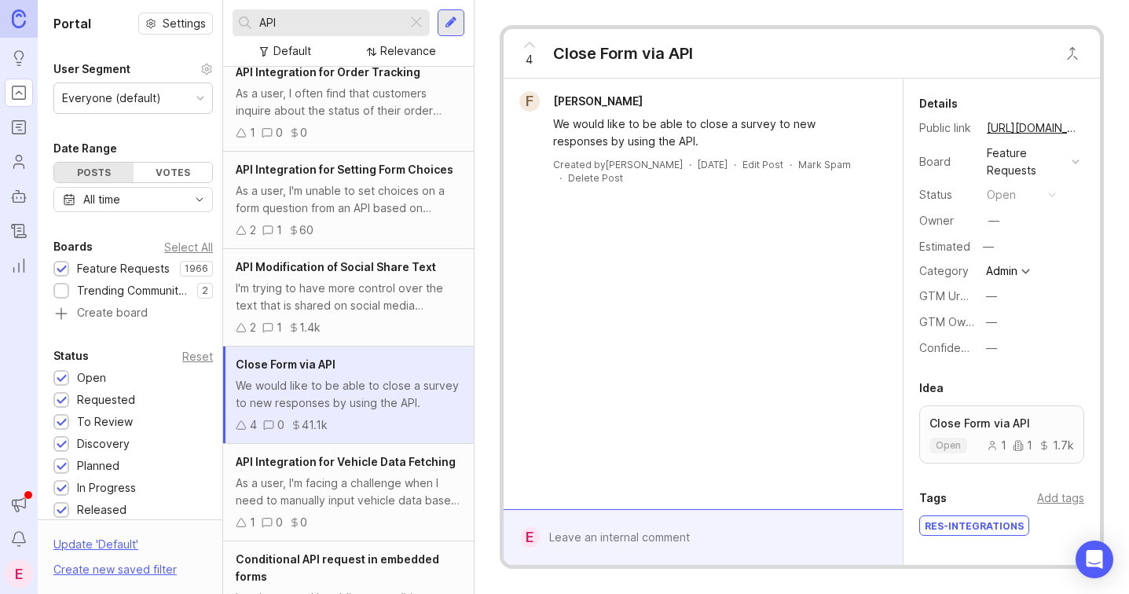
scroll to position [729, 0]
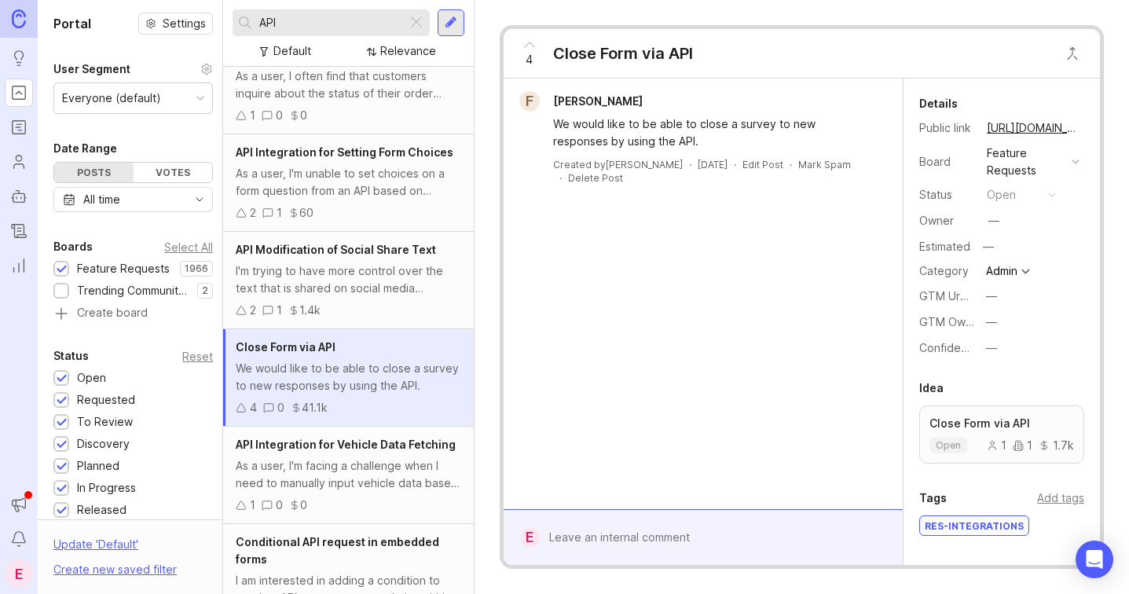
click at [381, 483] on div "As a user, I'm facing a challenge when I need to manually input vehicle data ba…" at bounding box center [348, 474] width 225 height 35
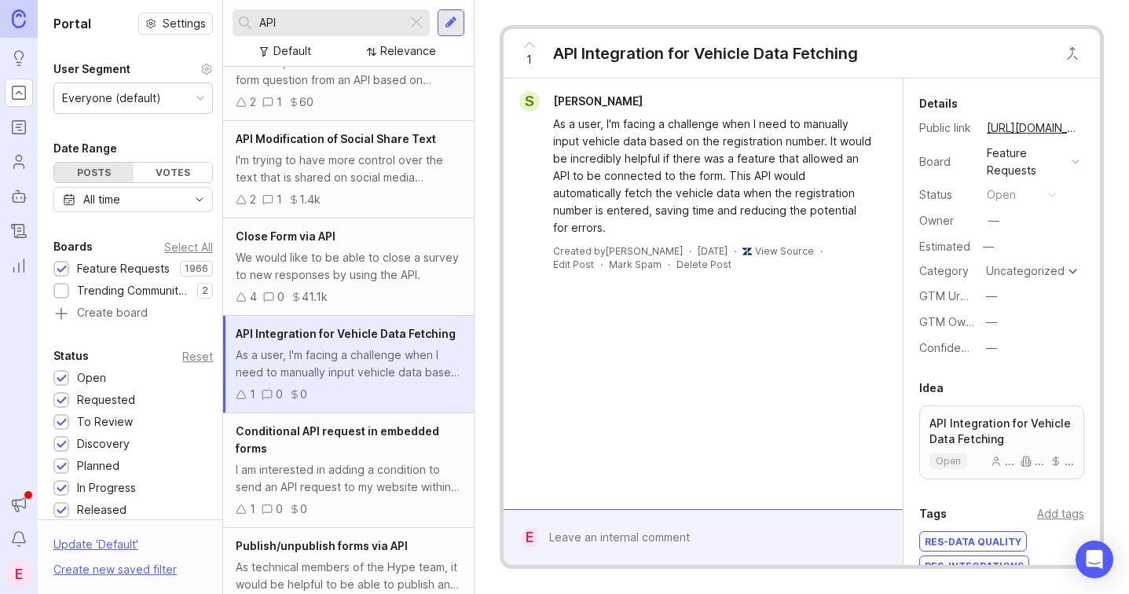
scroll to position [839, 0]
click at [379, 462] on div "I am interested in adding a condition to send an API request to my website with…" at bounding box center [348, 479] width 225 height 35
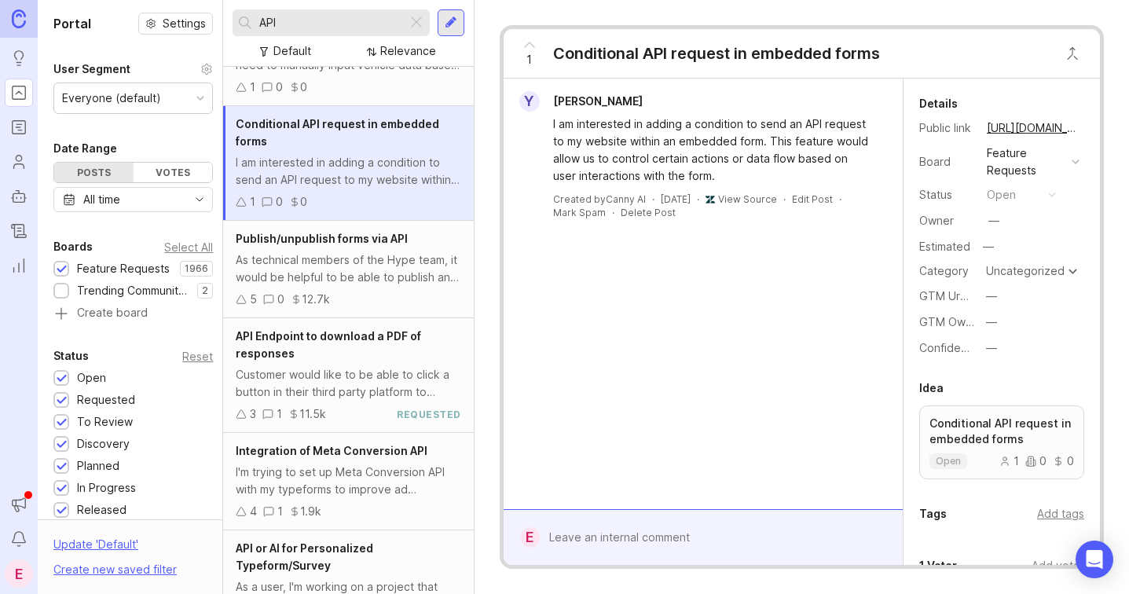
scroll to position [1145, 0]
click at [396, 275] on div "As technical members of the Hype team, it would be helpful to be able to publis…" at bounding box center [348, 270] width 225 height 35
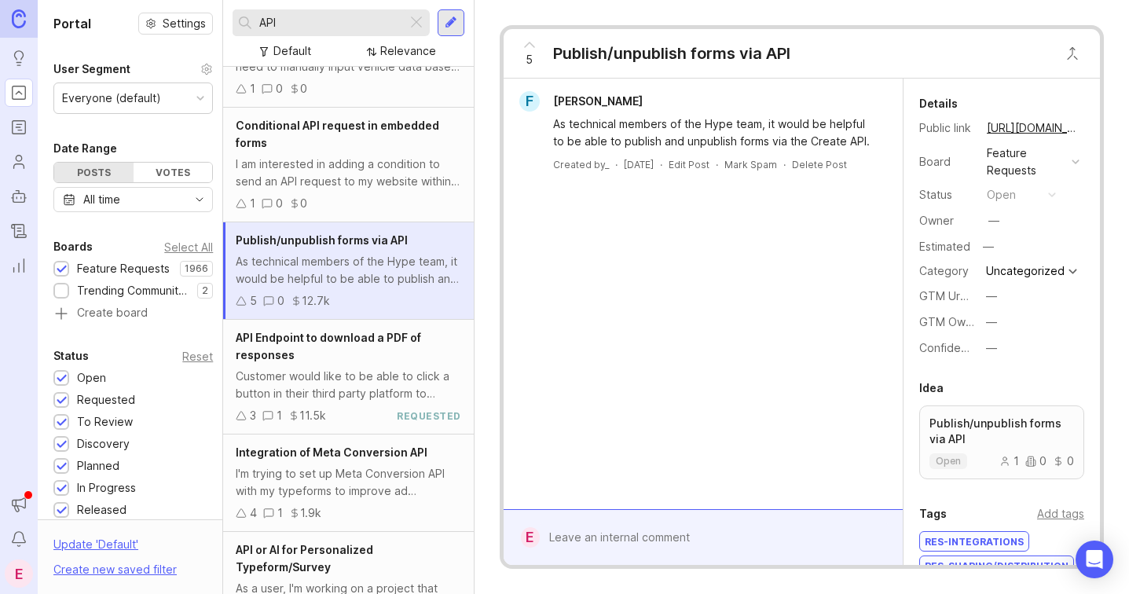
click at [379, 378] on div "Customer would like to be able to click a button in their third party platform …" at bounding box center [348, 385] width 225 height 35
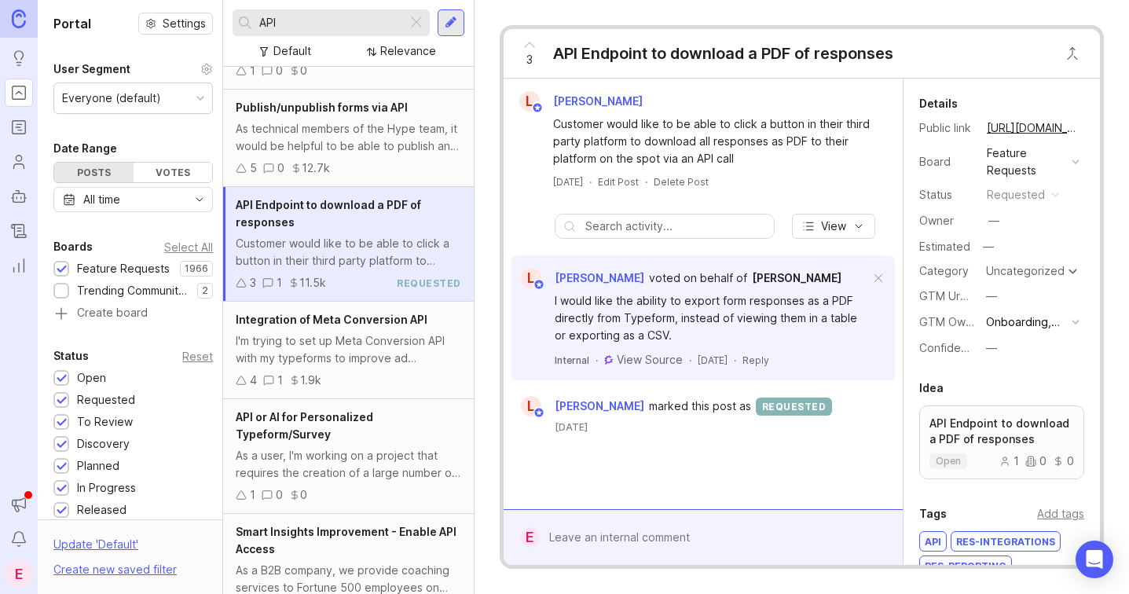
scroll to position [1281, 0]
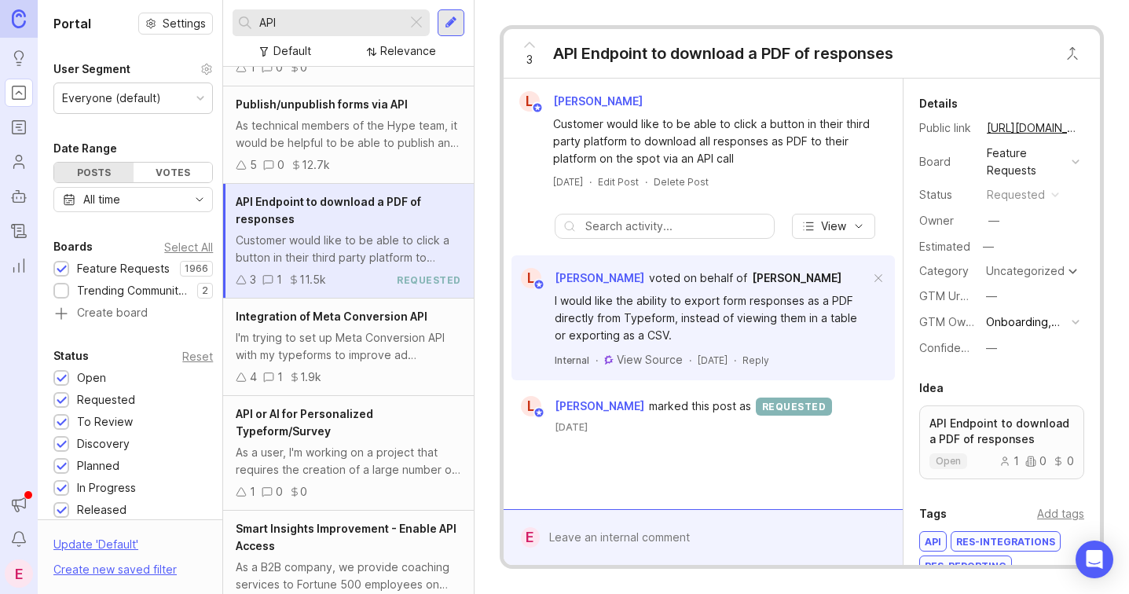
click at [366, 368] on div "4 1 1.9k" at bounding box center [348, 376] width 225 height 17
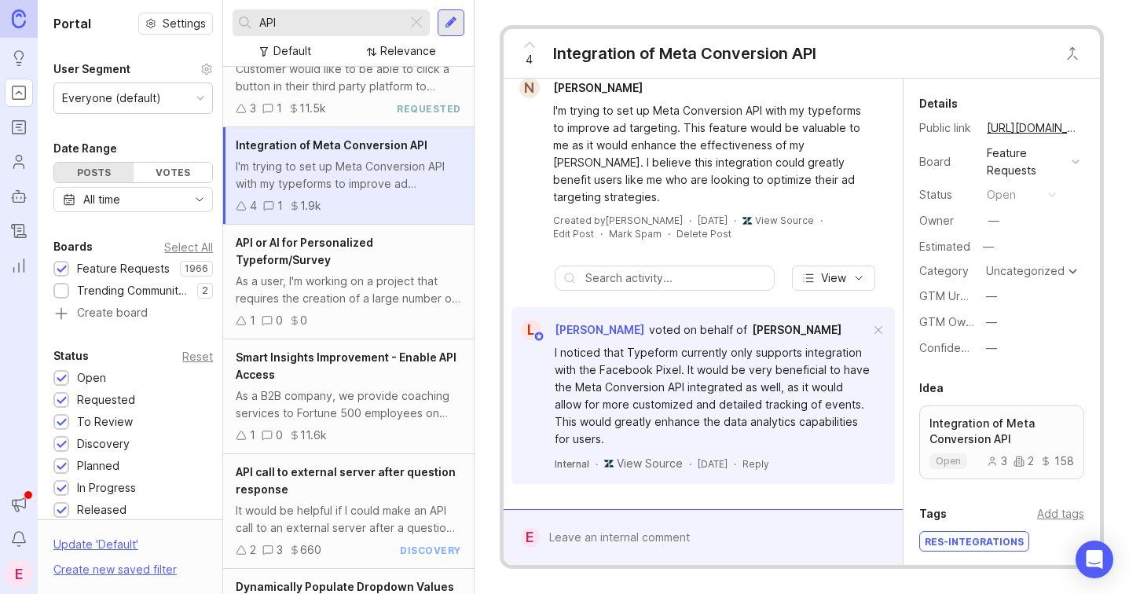
scroll to position [1455, 0]
click at [399, 296] on div "As a user, I'm working on a project that requires the creation of a large numbe…" at bounding box center [348, 287] width 225 height 35
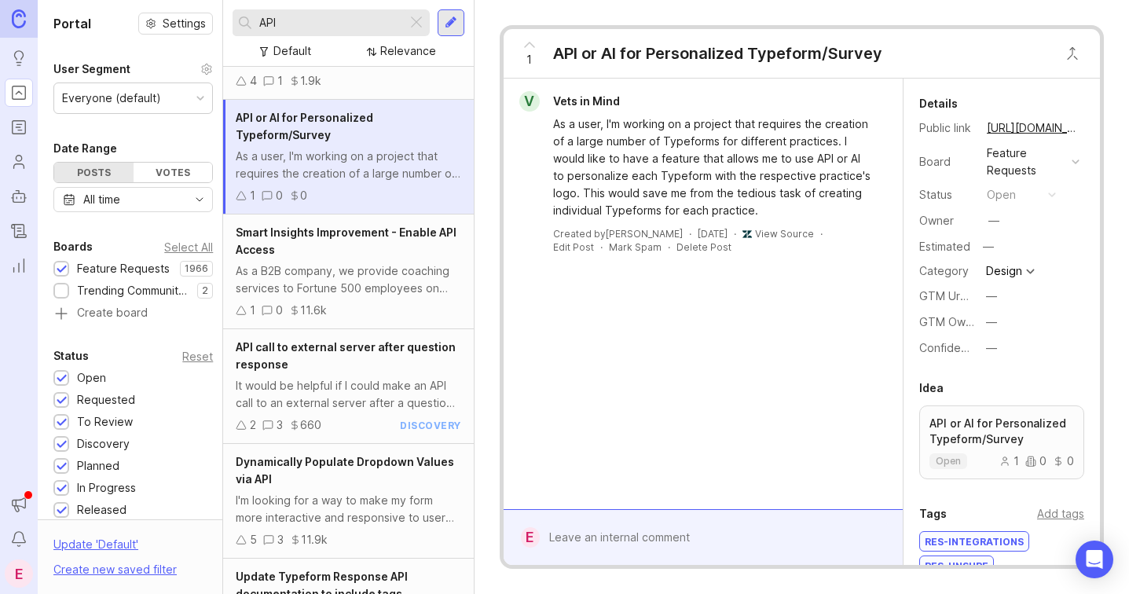
scroll to position [1579, 0]
click at [377, 295] on div "Smart Insights Improvement - Enable API Access As a B2B company, we provide coa…" at bounding box center [348, 270] width 250 height 115
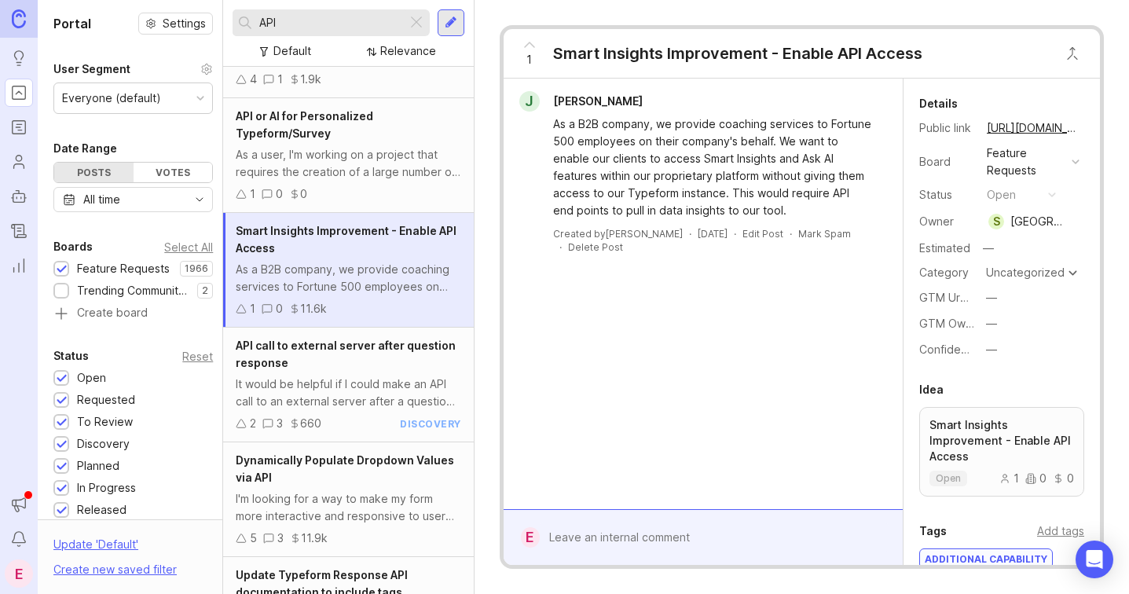
click at [387, 379] on div "It would be helpful if I could make an API call to an external server after a q…" at bounding box center [348, 393] width 225 height 35
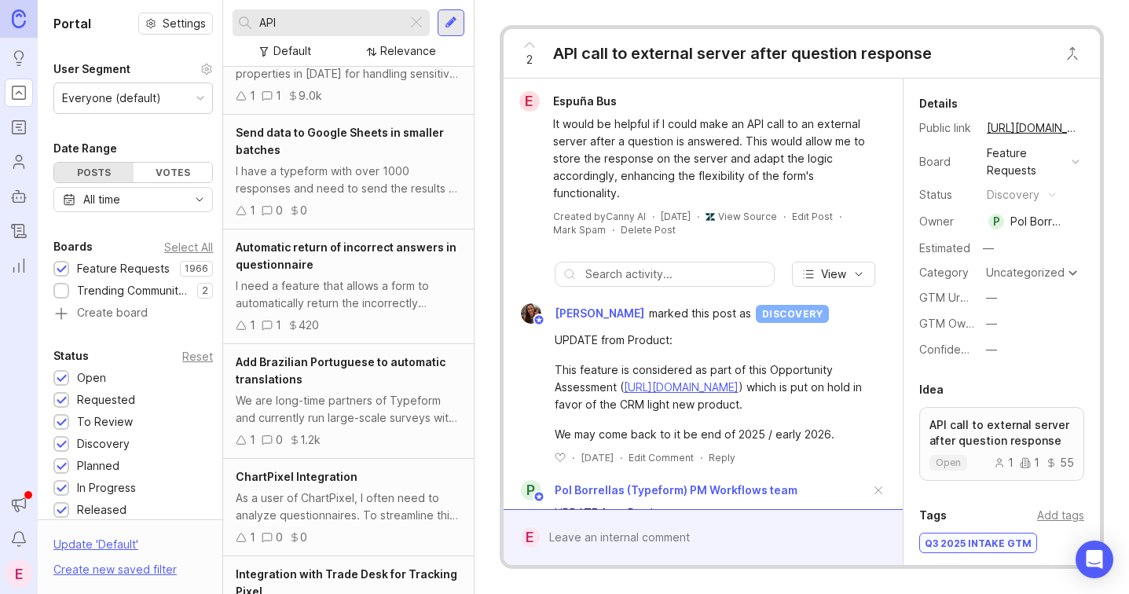
scroll to position [6256, 0]
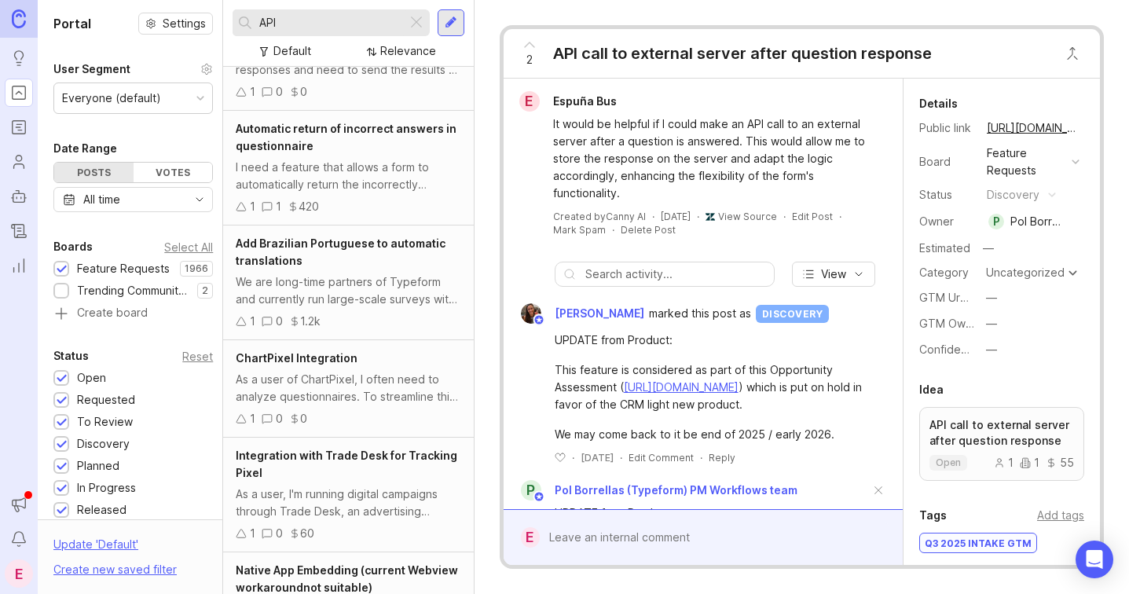
click at [364, 563] on span "Native App Embedding (current Webview workaroundnot suitable)" at bounding box center [347, 578] width 222 height 31
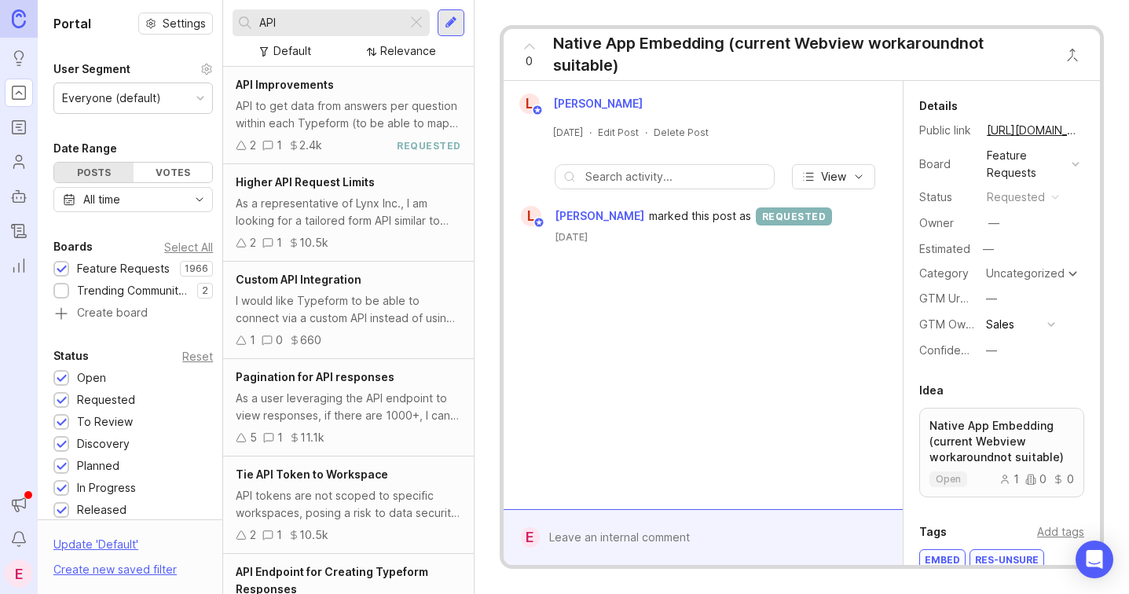
click at [82, 126] on div "Portal Settings User Segment Everyone (default) Date Range Posts Votes All time…" at bounding box center [133, 504] width 191 height 1009
click at [306, 26] on input "API" at bounding box center [329, 22] width 141 height 17
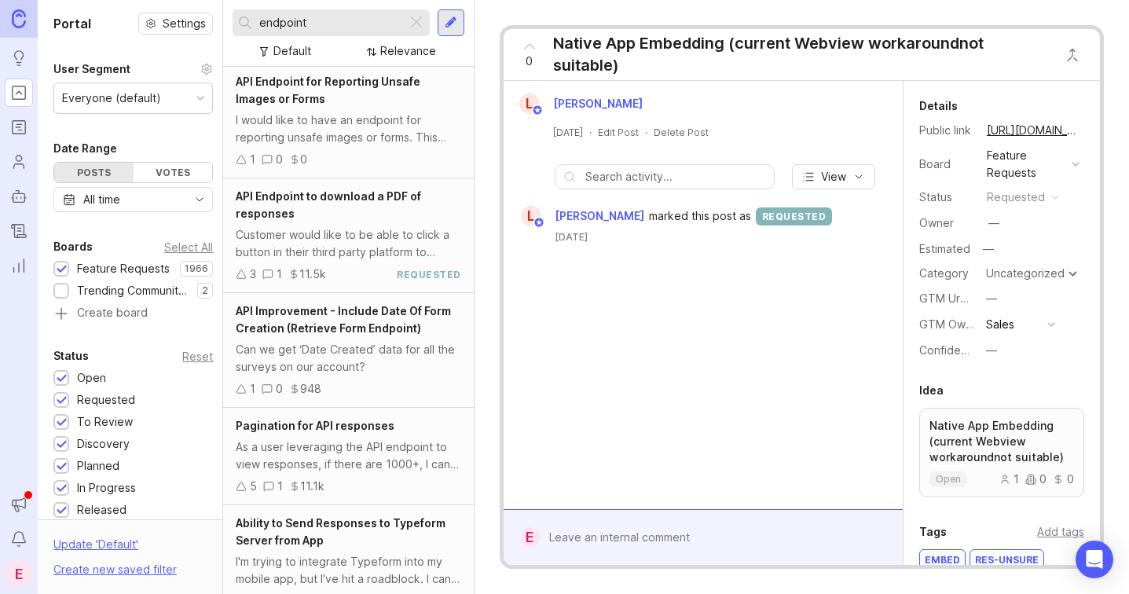
scroll to position [144, 0]
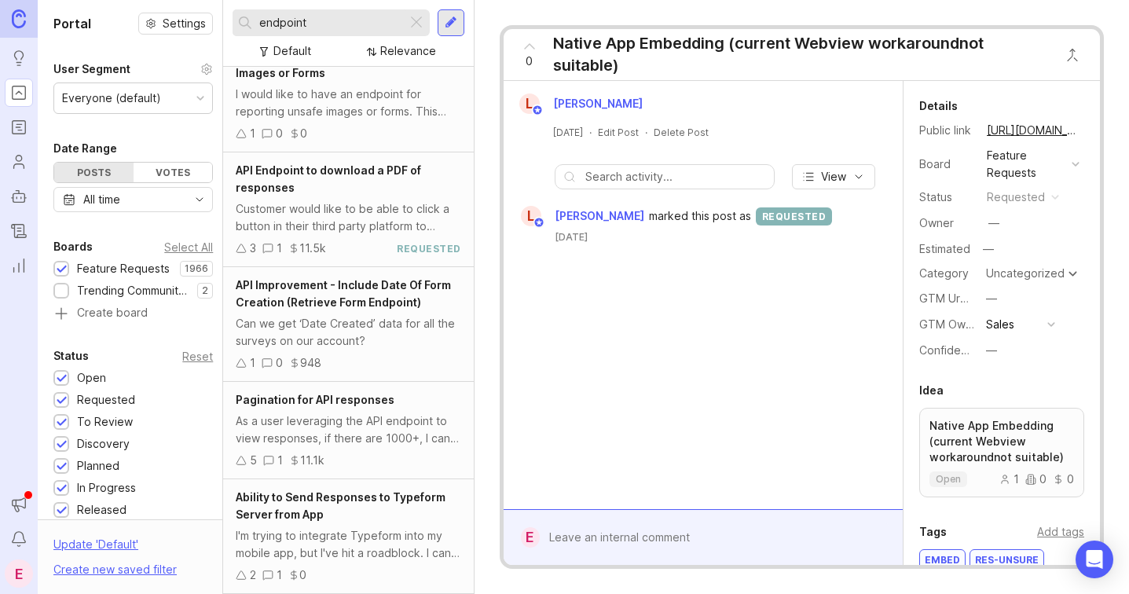
type input "endpoint"
click at [357, 430] on div "As a user leveraging the API endpoint to view responses, if there are 1000+, I …" at bounding box center [348, 429] width 225 height 35
